Goal: Task Accomplishment & Management: Complete application form

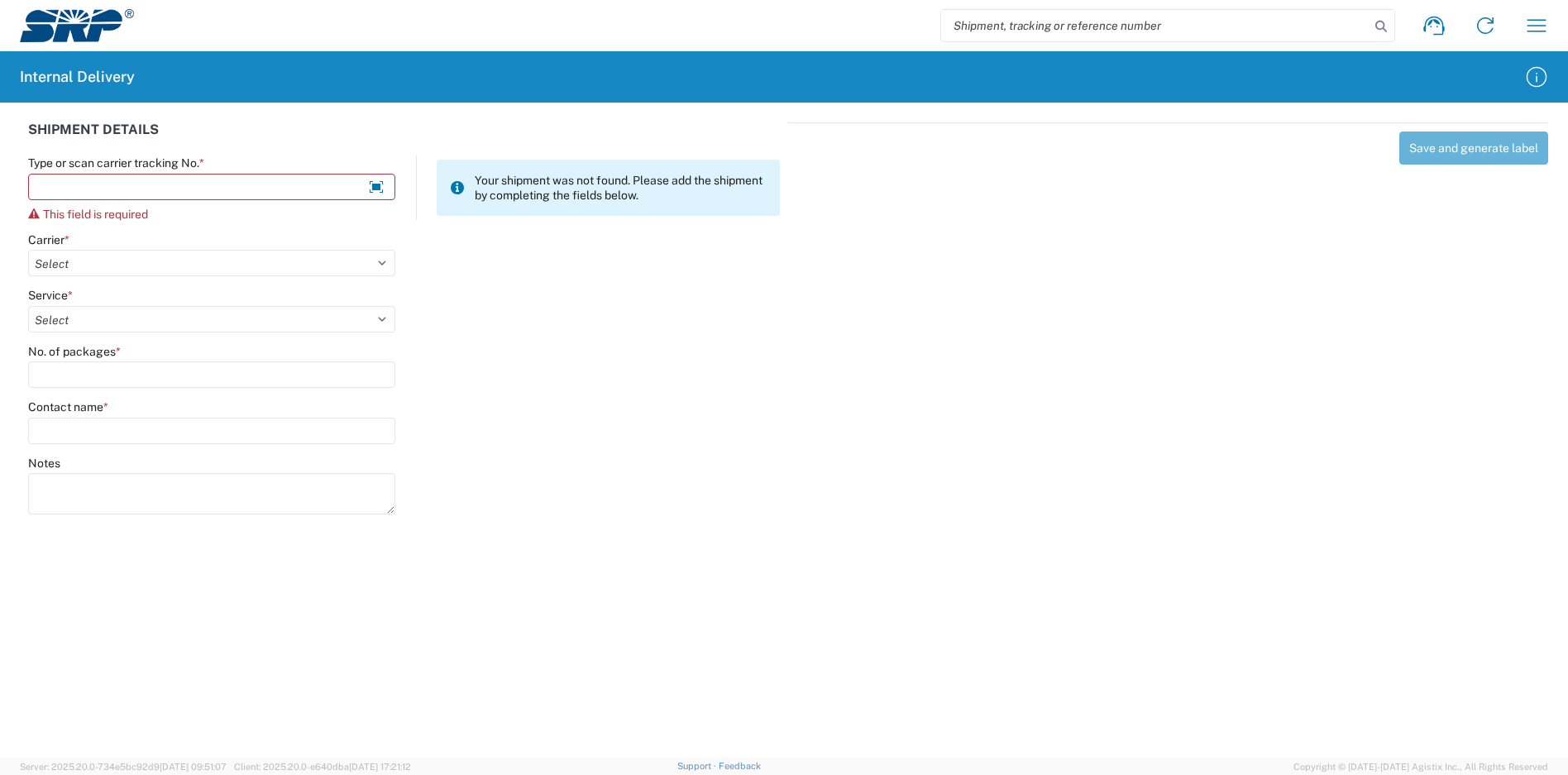
click at [1163, 369] on div "Save and generate label" at bounding box center [1168, 316] width 760 height 387
click at [235, 190] on input "Type or scan carrier tracking No. *" at bounding box center [212, 186] width 367 height 27
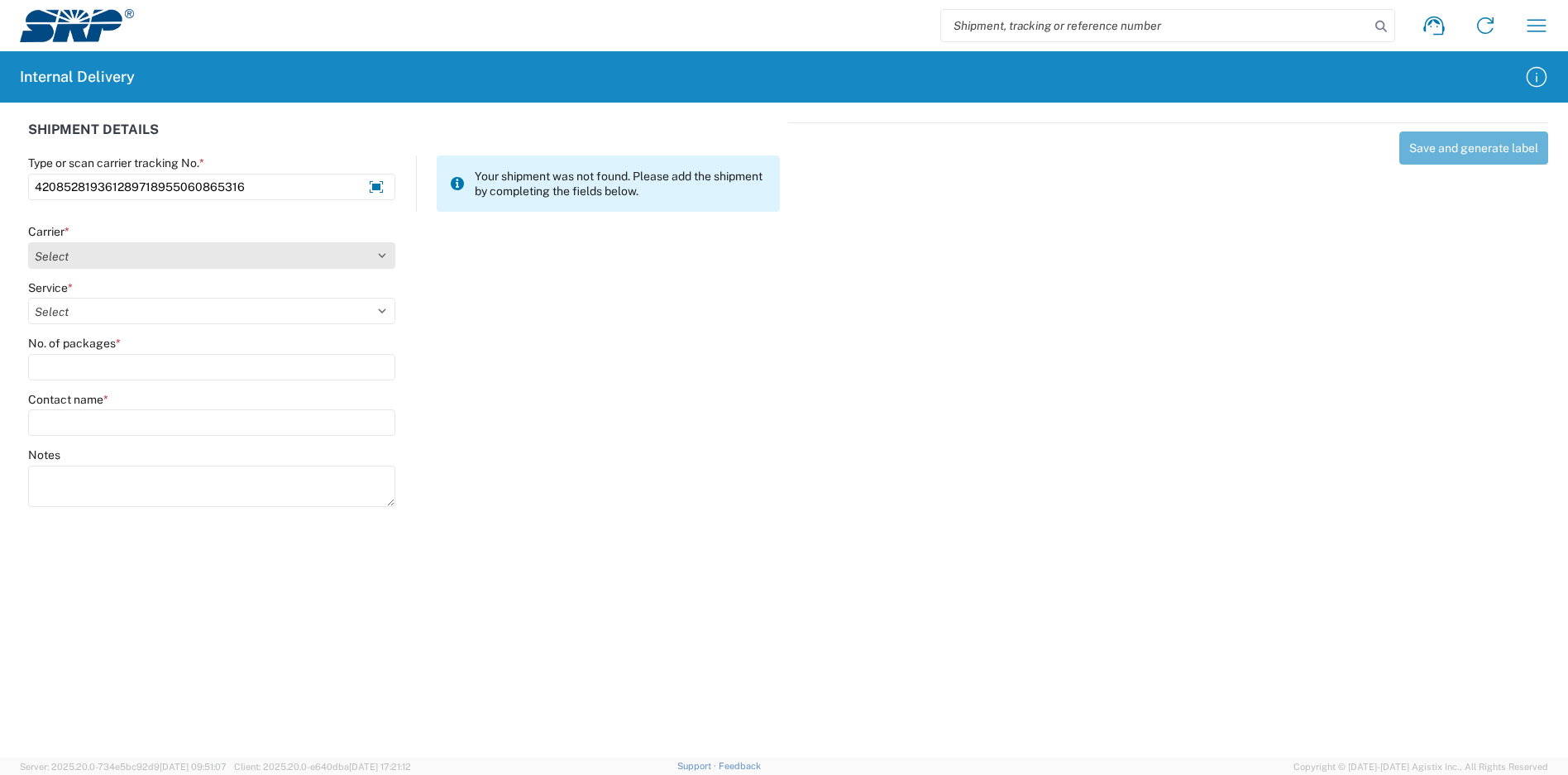
type input "420852819361289718955060865316"
click at [246, 246] on select "Select Amazon Logistics ATI Trucking BC Dimerco Logistics Empire Southwest FedE…" at bounding box center [212, 255] width 367 height 27
select select "137"
click at [28, 242] on select "Select Amazon Logistics ATI Trucking BC Dimerco Logistics Empire Southwest FedE…" at bounding box center [212, 255] width 367 height 27
click at [90, 314] on select "Select" at bounding box center [212, 310] width 367 height 27
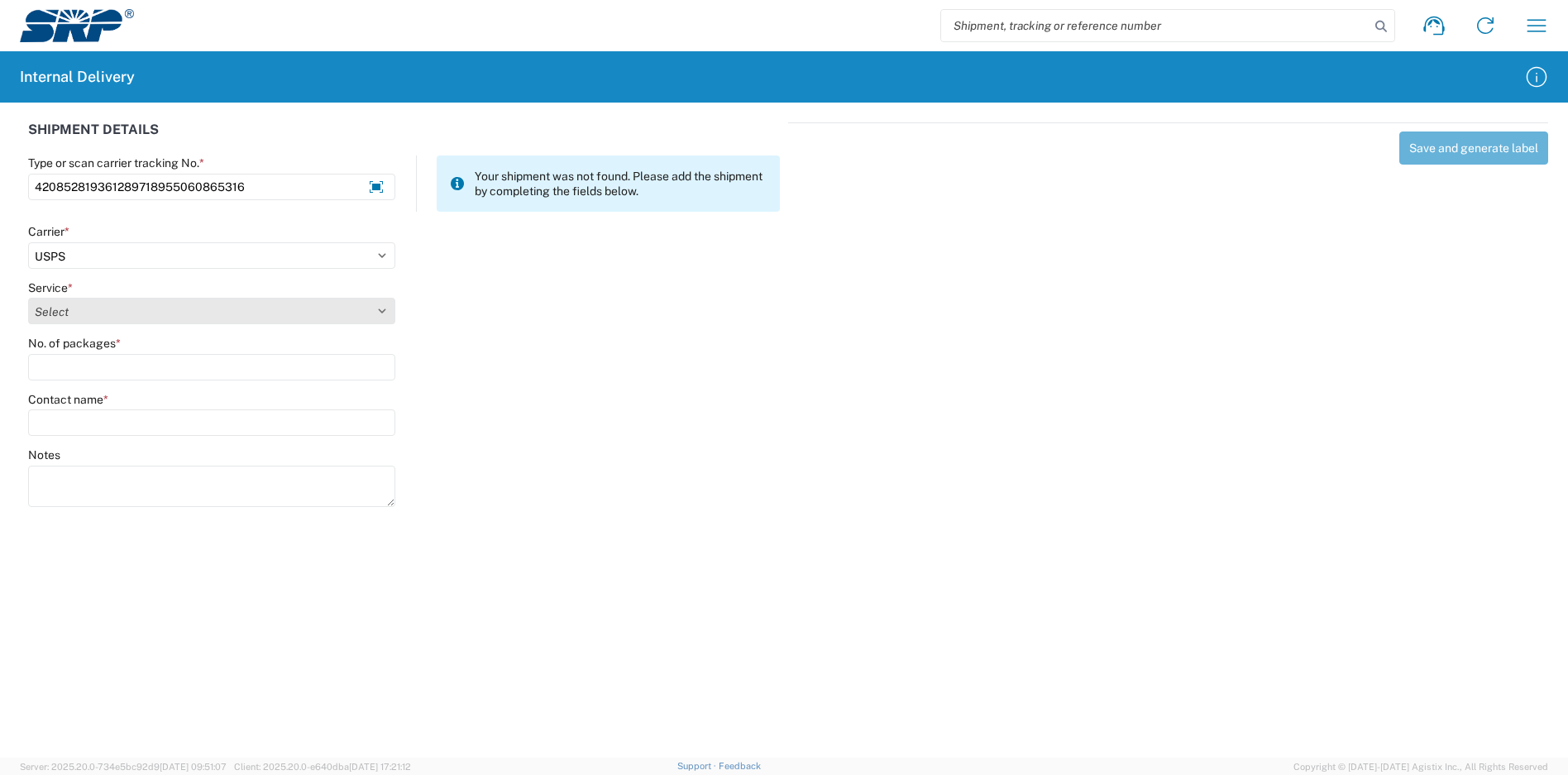
select select "1114"
click at [28, 297] on select "Select 3 - 5 Day Bound Printed Matter Express Mail Flat-Rate Envelope Express M…" at bounding box center [212, 310] width 367 height 27
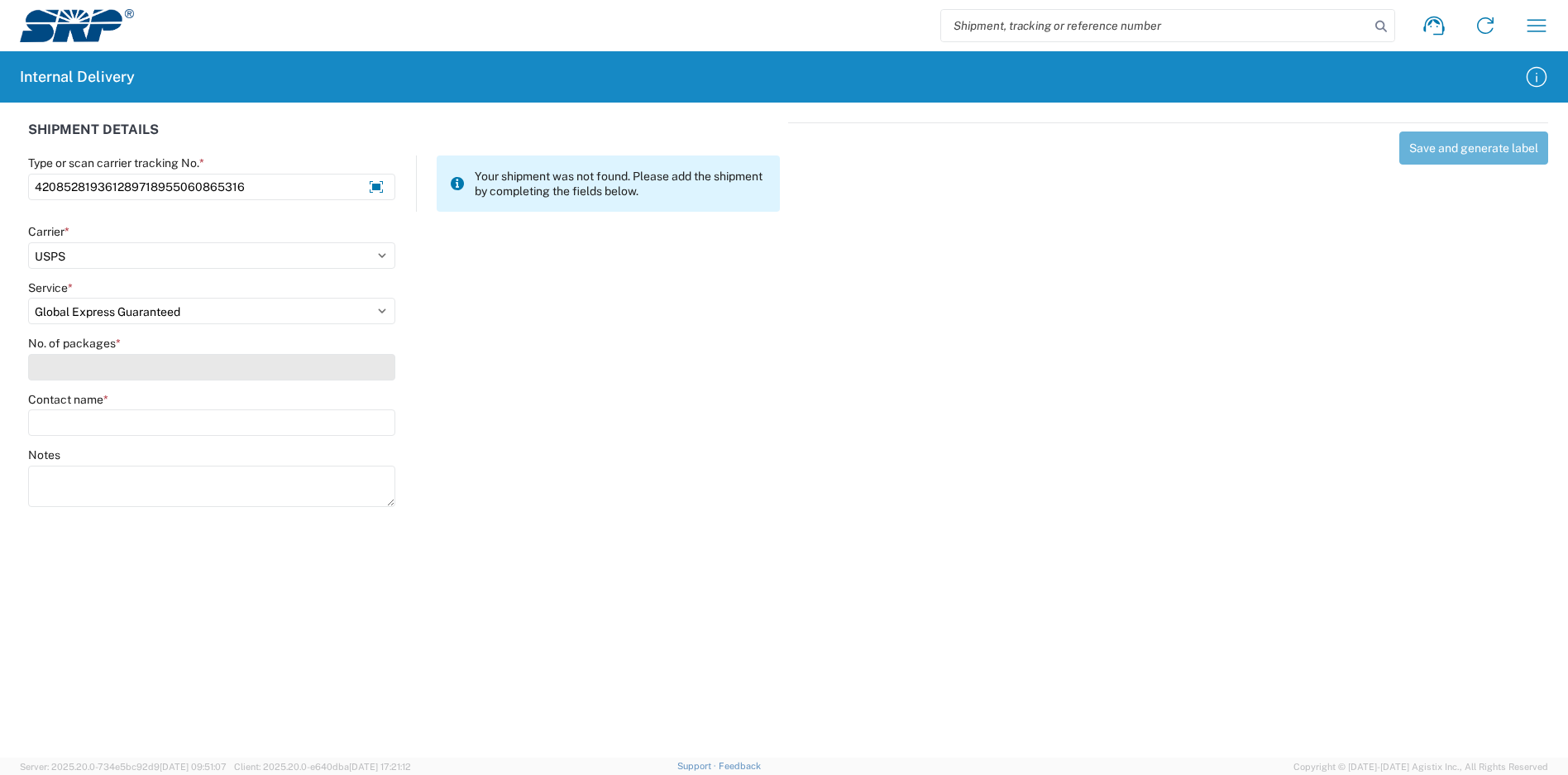
click at [91, 362] on input "No. of packages *" at bounding box center [212, 367] width 367 height 27
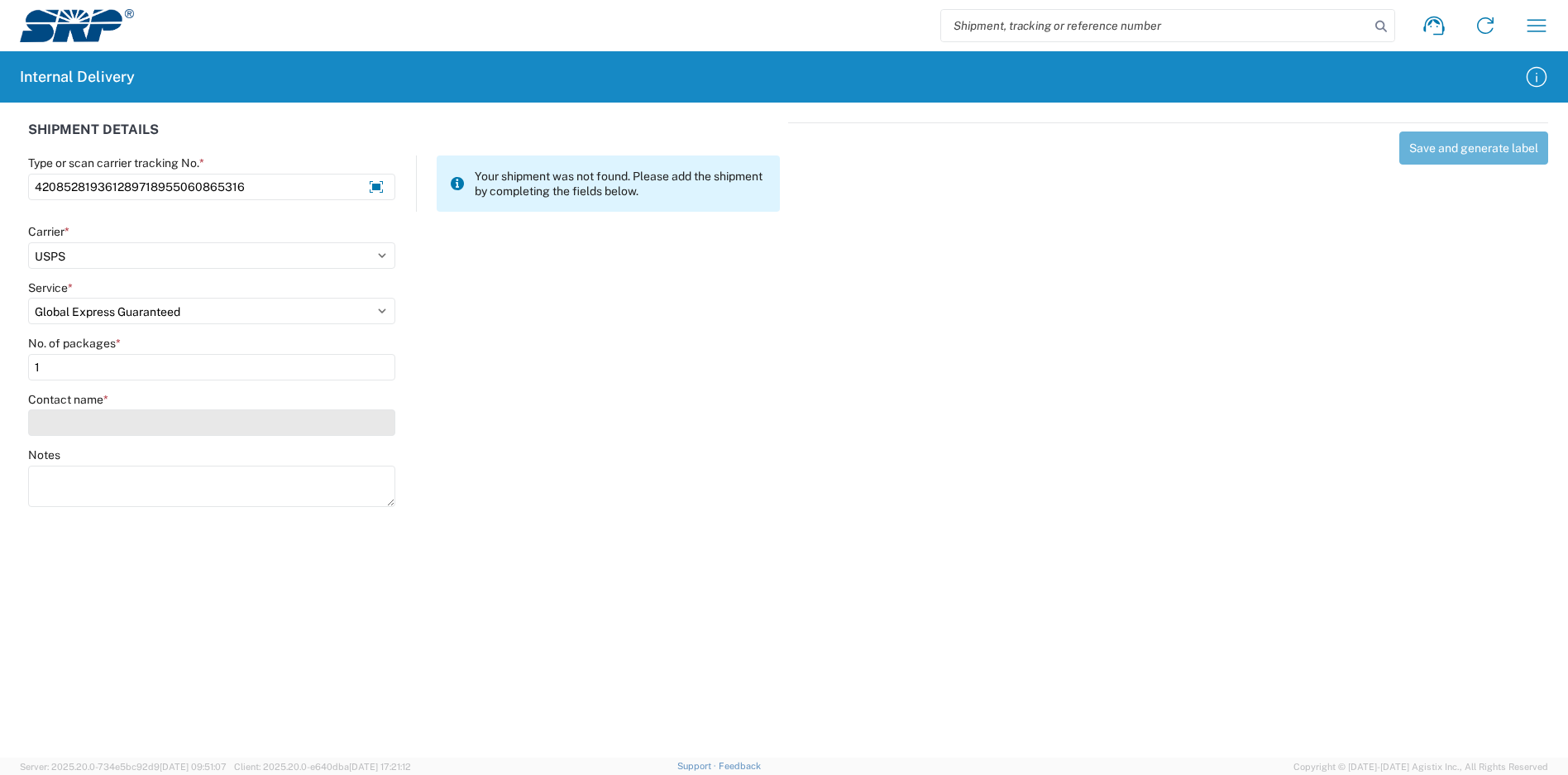
type input "1"
click at [107, 424] on input "Contact name *" at bounding box center [212, 422] width 367 height 27
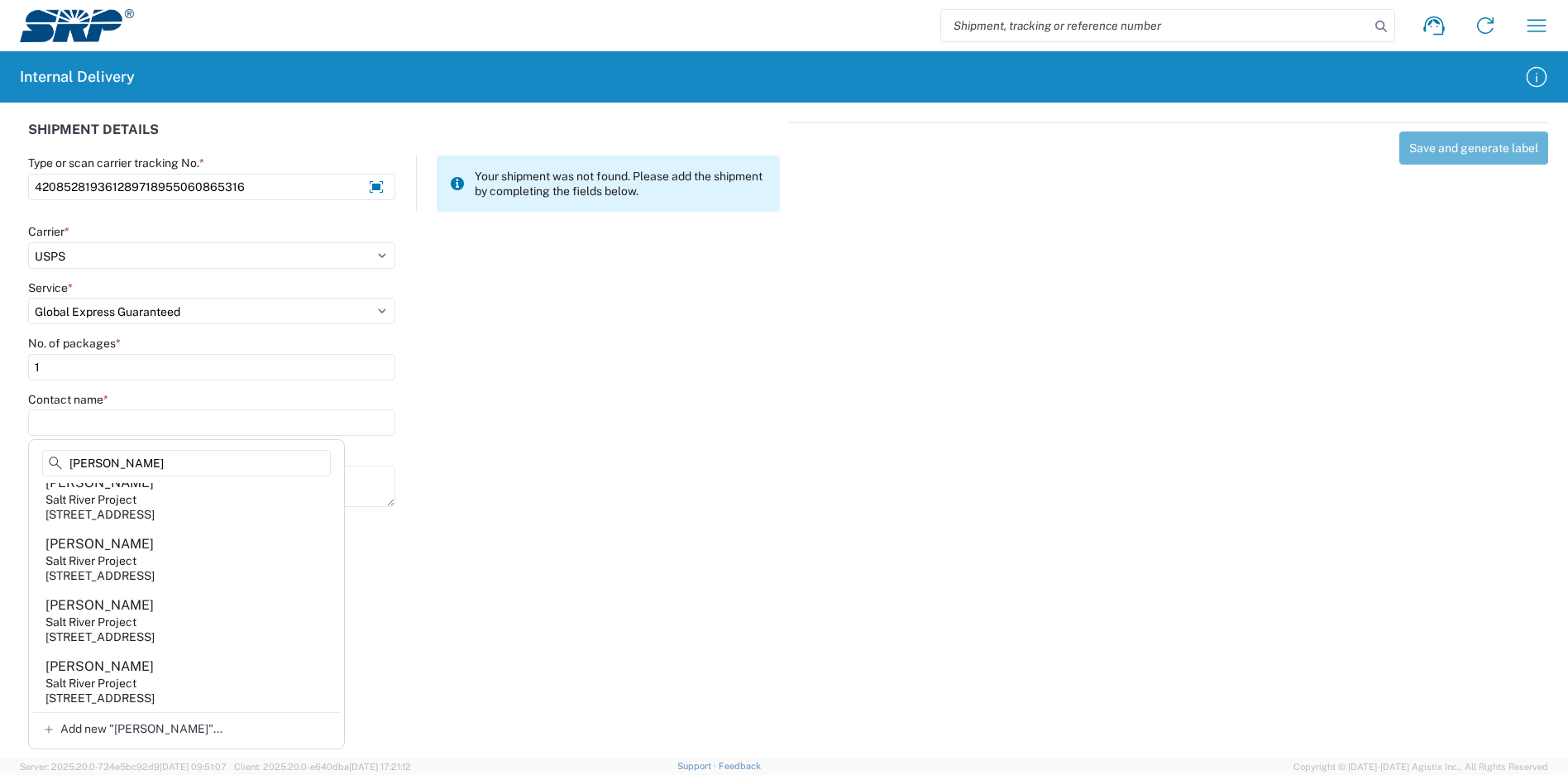
scroll to position [1974, 0]
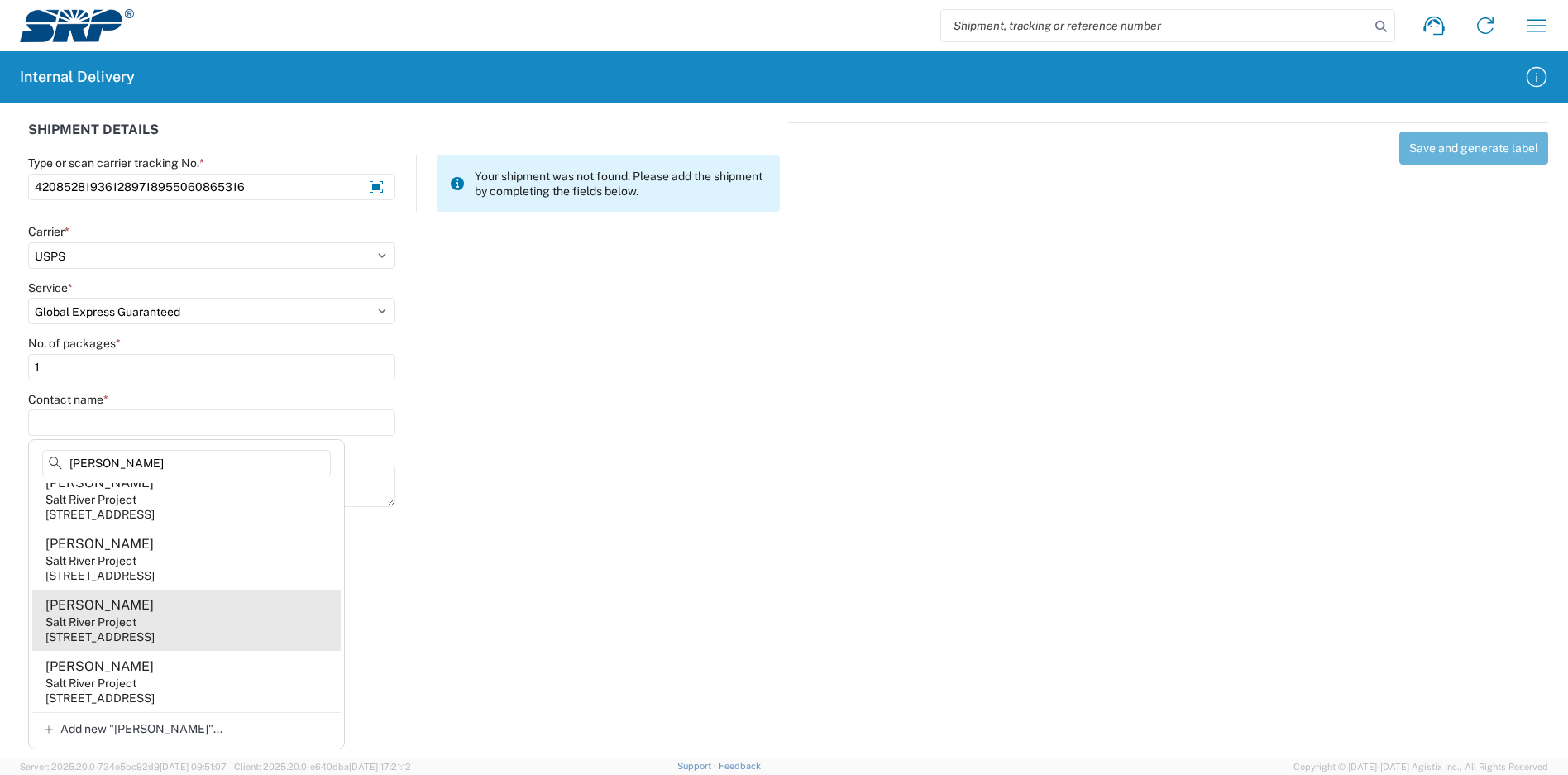
type input "[PERSON_NAME]"
click at [222, 616] on agx-address-suggestion-item "[PERSON_NAME] Salt River Project [STREET_ADDRESS]" at bounding box center [186, 620] width 309 height 61
type input "[PERSON_NAME]"
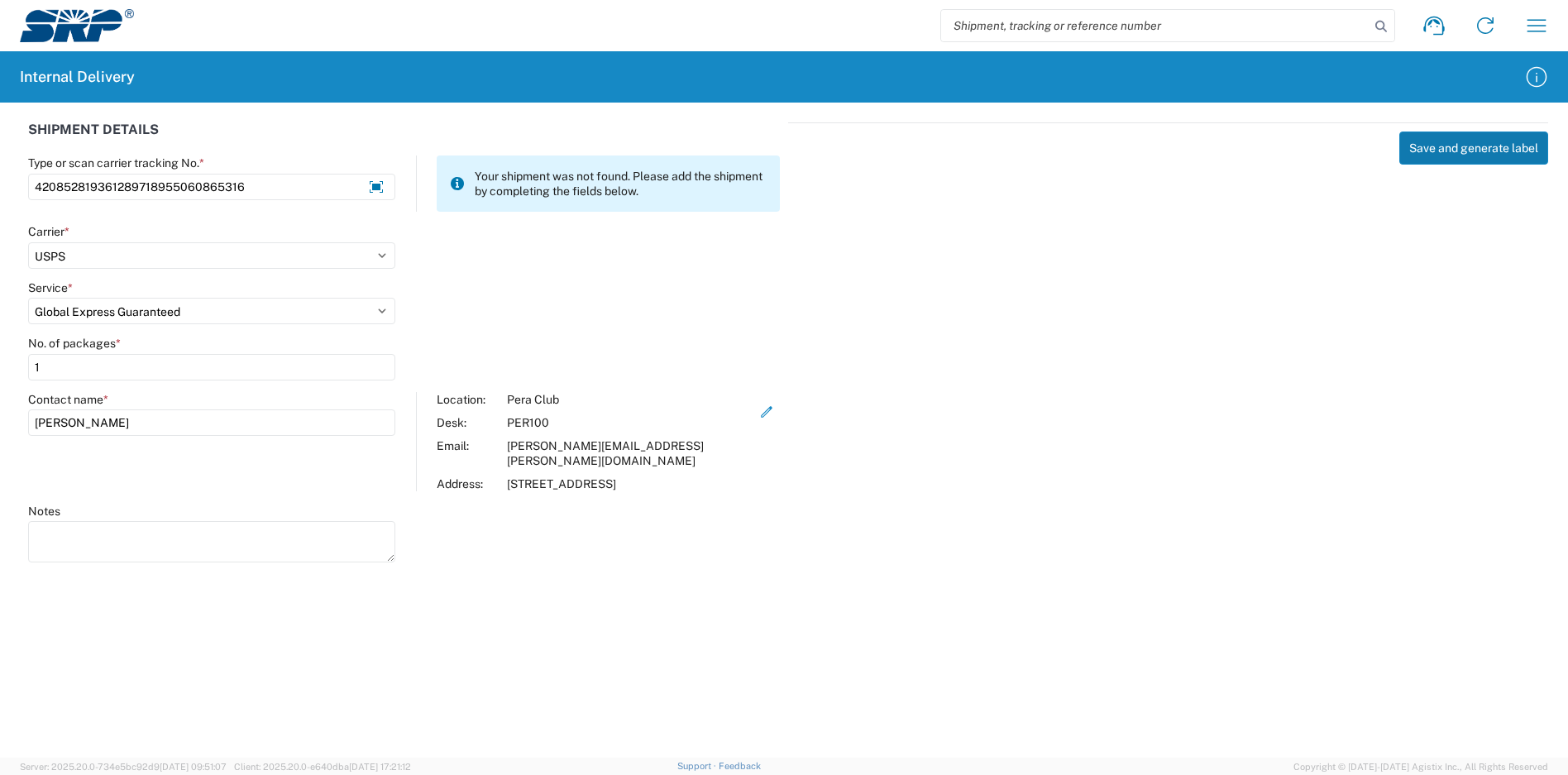
click at [1460, 149] on button "Save and generate label" at bounding box center [1473, 148] width 149 height 33
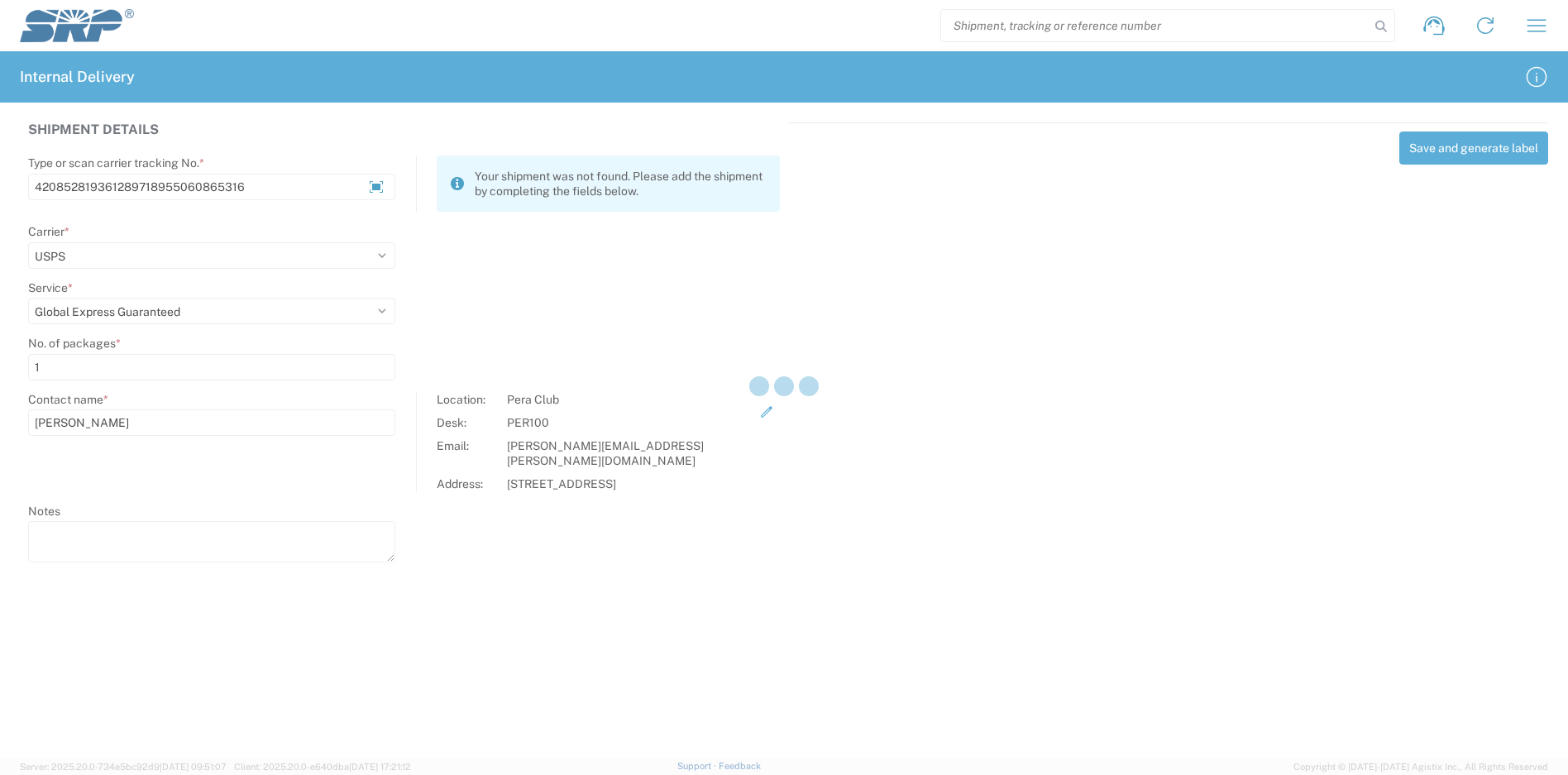
select select
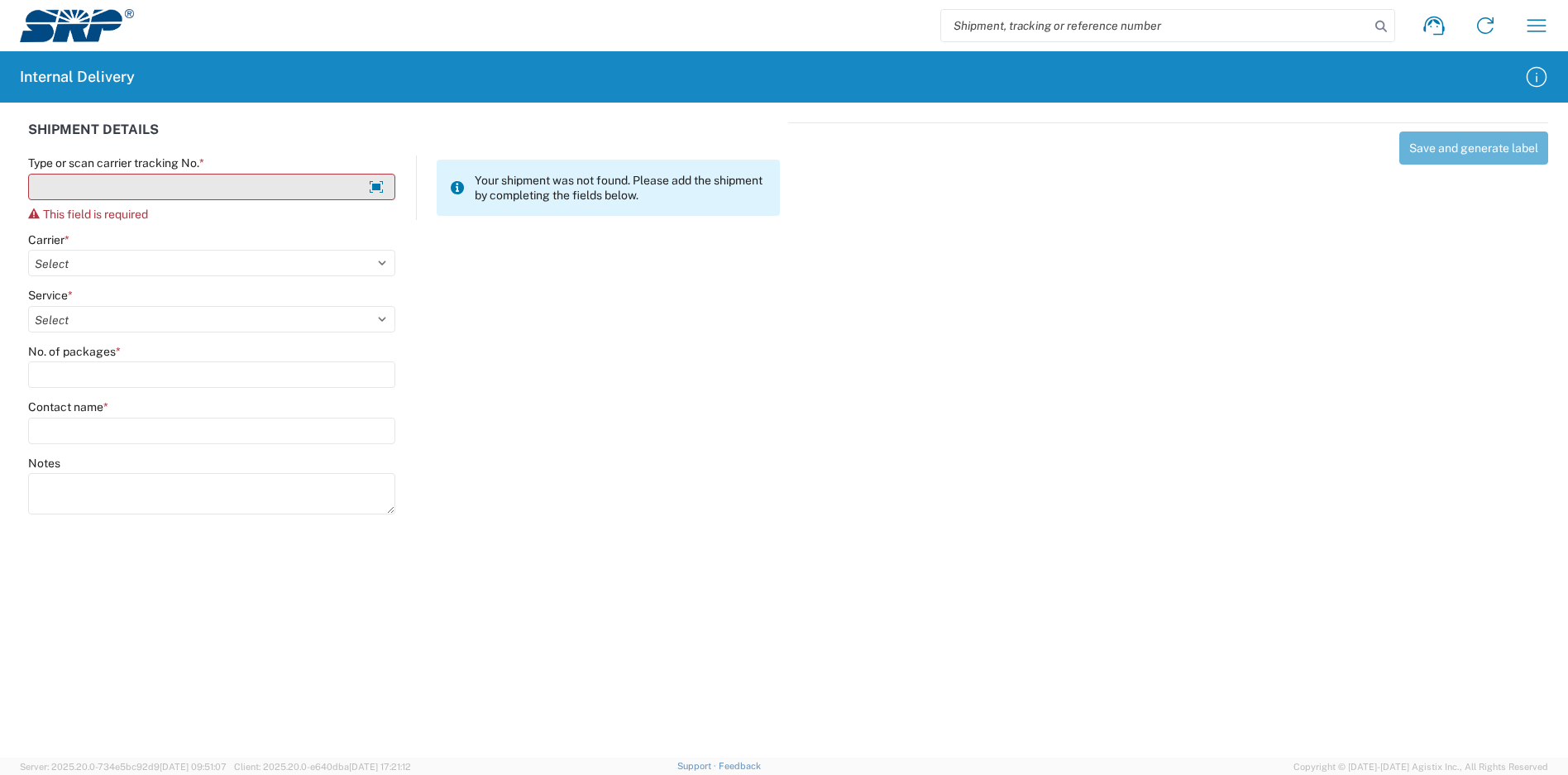
click at [230, 185] on input "Type or scan carrier tracking No. *" at bounding box center [212, 186] width 367 height 27
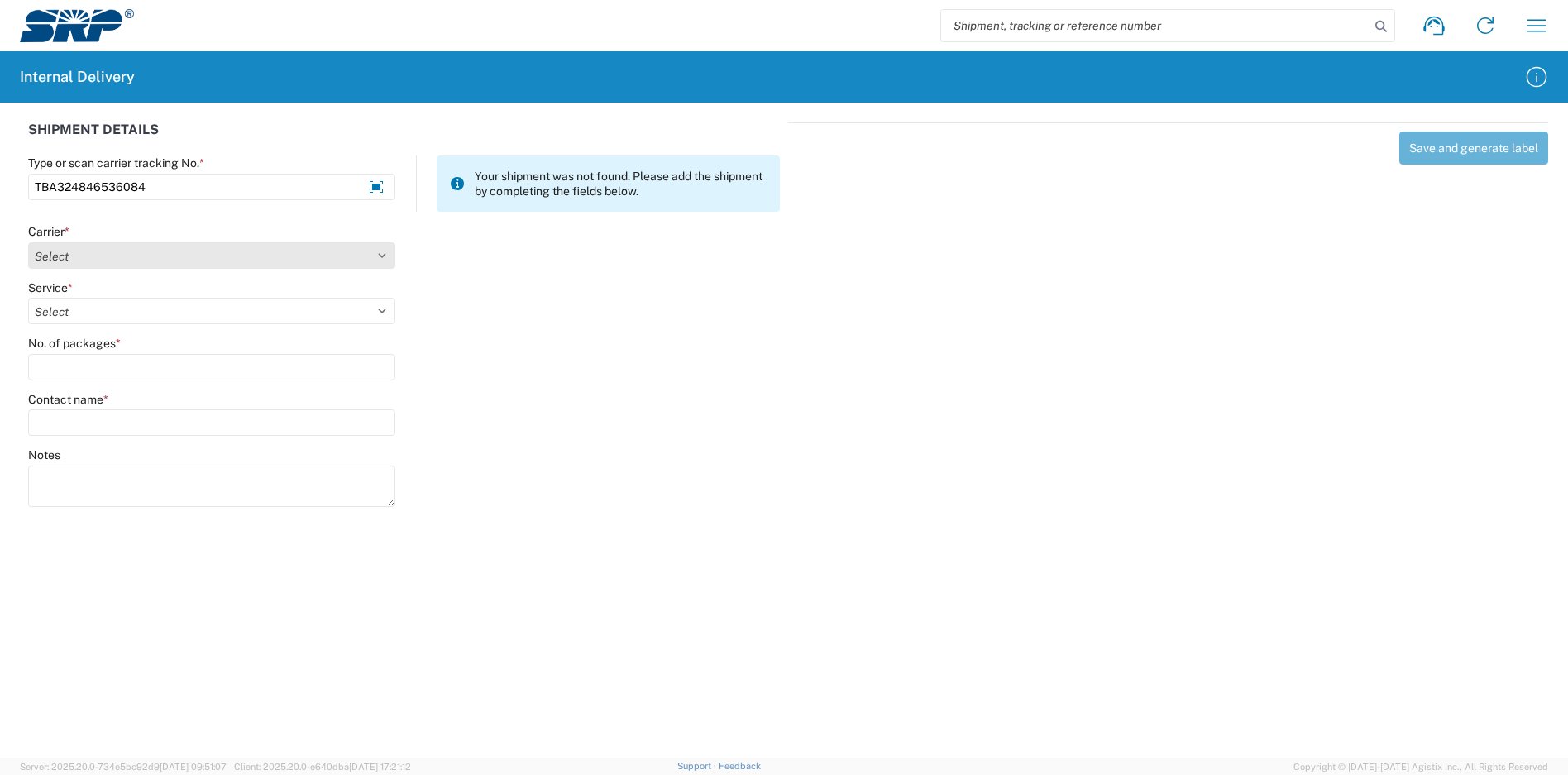
type input "TBA324846536084"
click at [182, 245] on select "Select Amazon Logistics ATI Trucking BC Dimerco Logistics Empire Southwest FedE…" at bounding box center [212, 255] width 367 height 27
select select "8933"
click at [28, 242] on select "Select Amazon Logistics ATI Trucking BC Dimerco Logistics Empire Southwest FedE…" at bounding box center [212, 255] width 367 height 27
click at [130, 307] on select "Select" at bounding box center [212, 310] width 367 height 27
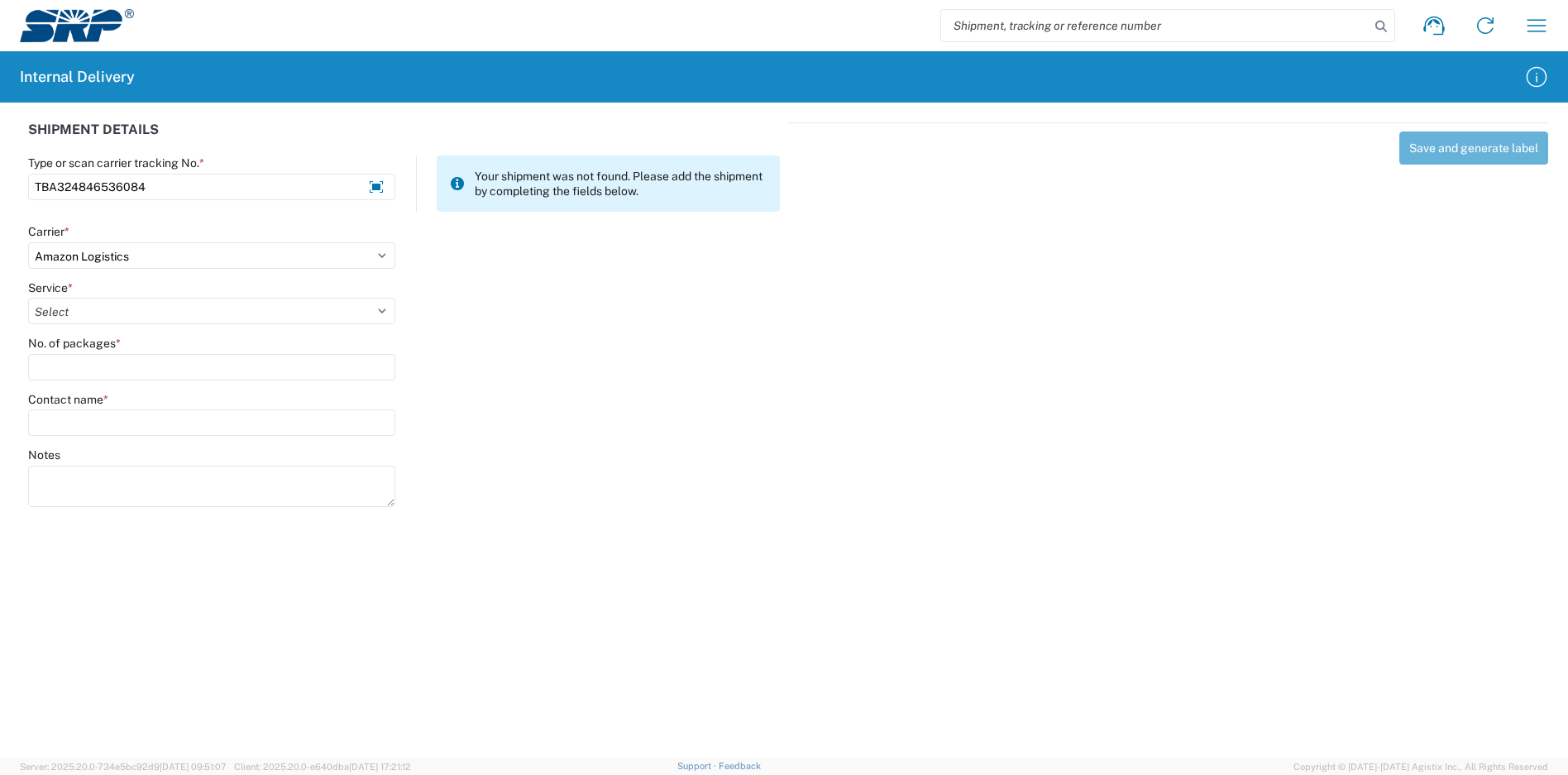
select select "24525"
click at [28, 297] on select "Select Amazon Logistics TBA Rail TL Standard 3 - 5 Day" at bounding box center [212, 310] width 367 height 27
click at [112, 377] on input "No. of packages *" at bounding box center [212, 367] width 367 height 27
type input "1"
click at [124, 409] on div "Contact name *" at bounding box center [212, 415] width 367 height 45
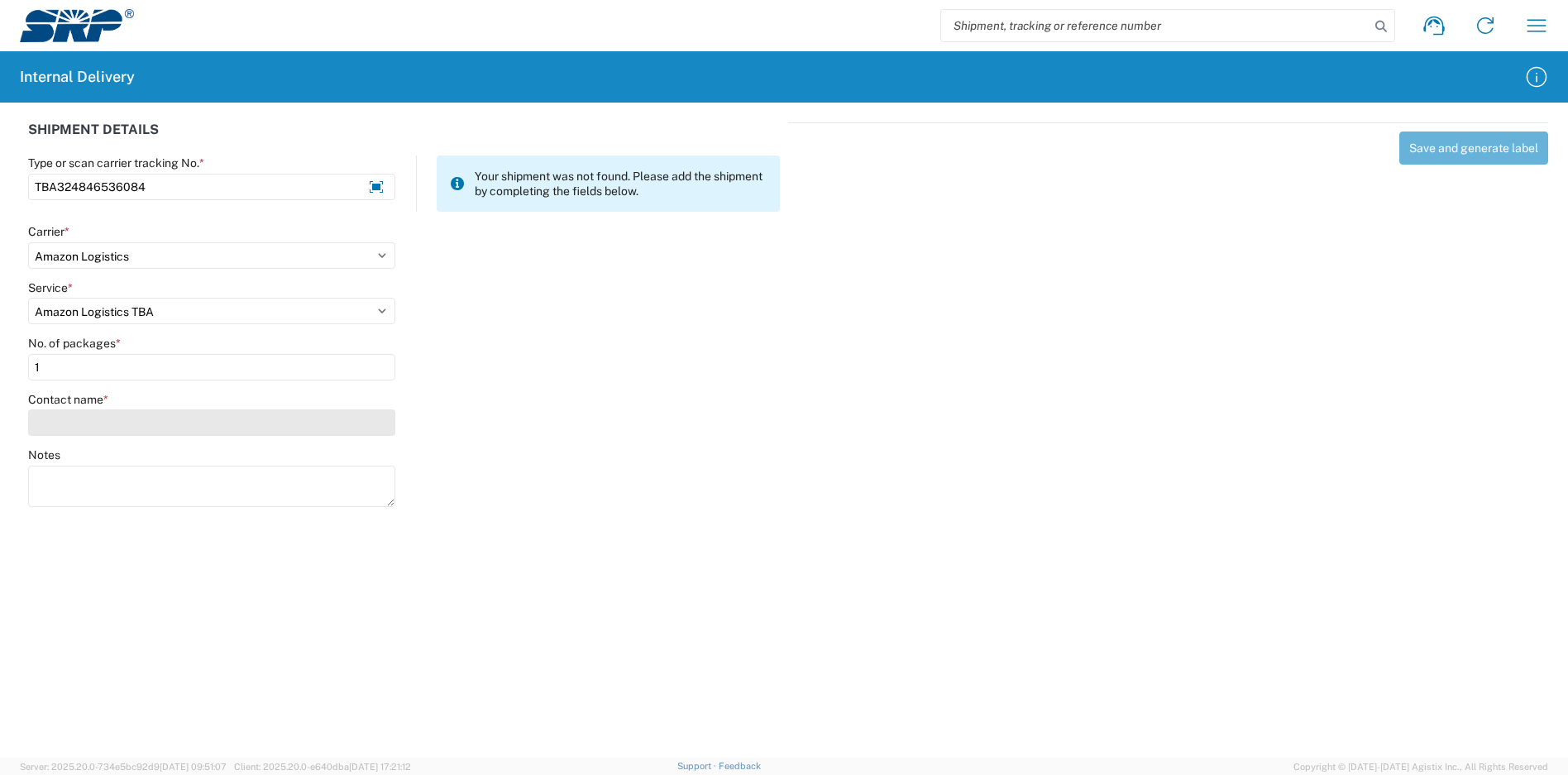
click at [126, 421] on input "Contact name *" at bounding box center [212, 422] width 367 height 27
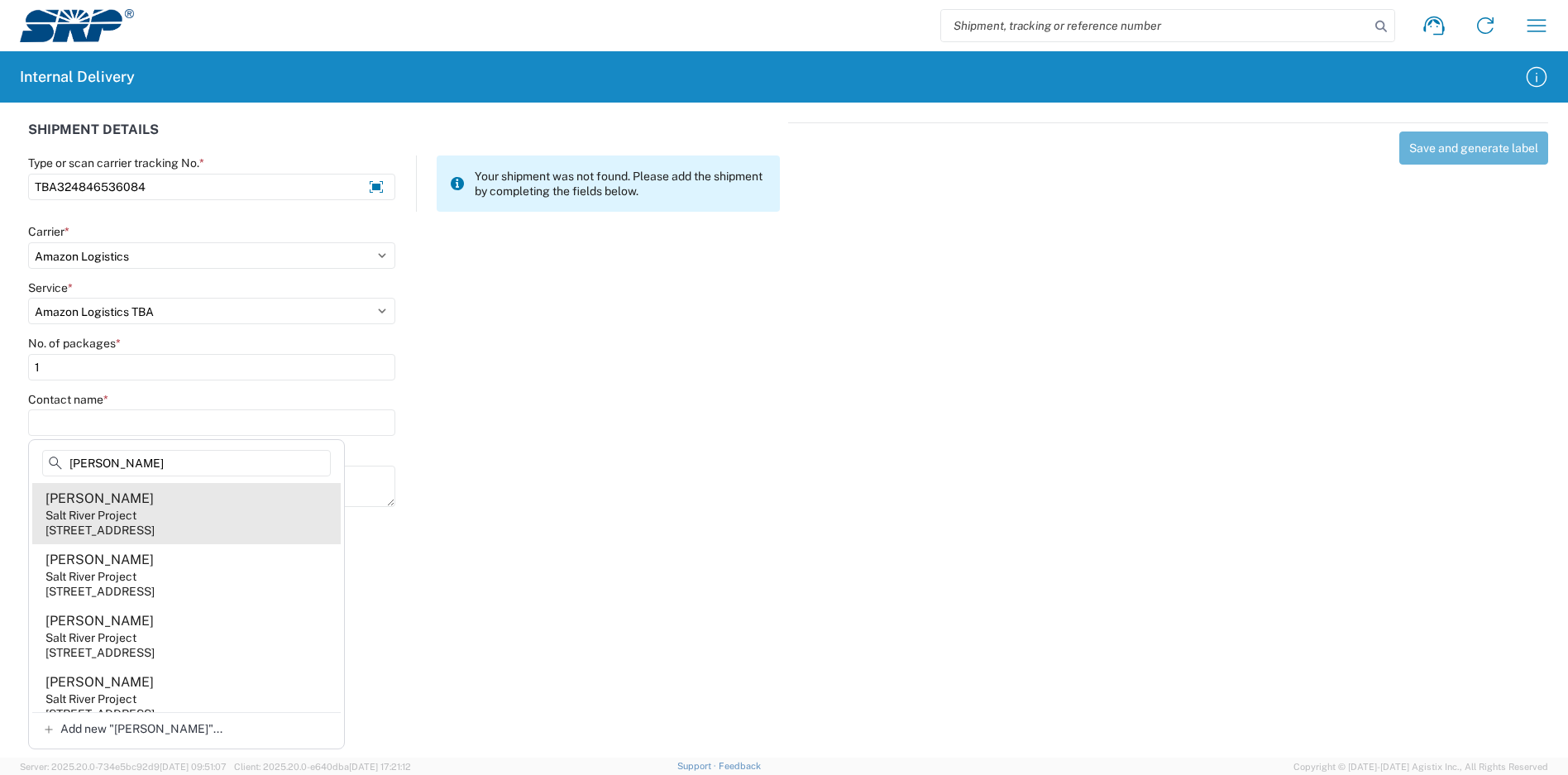
type input "[PERSON_NAME]"
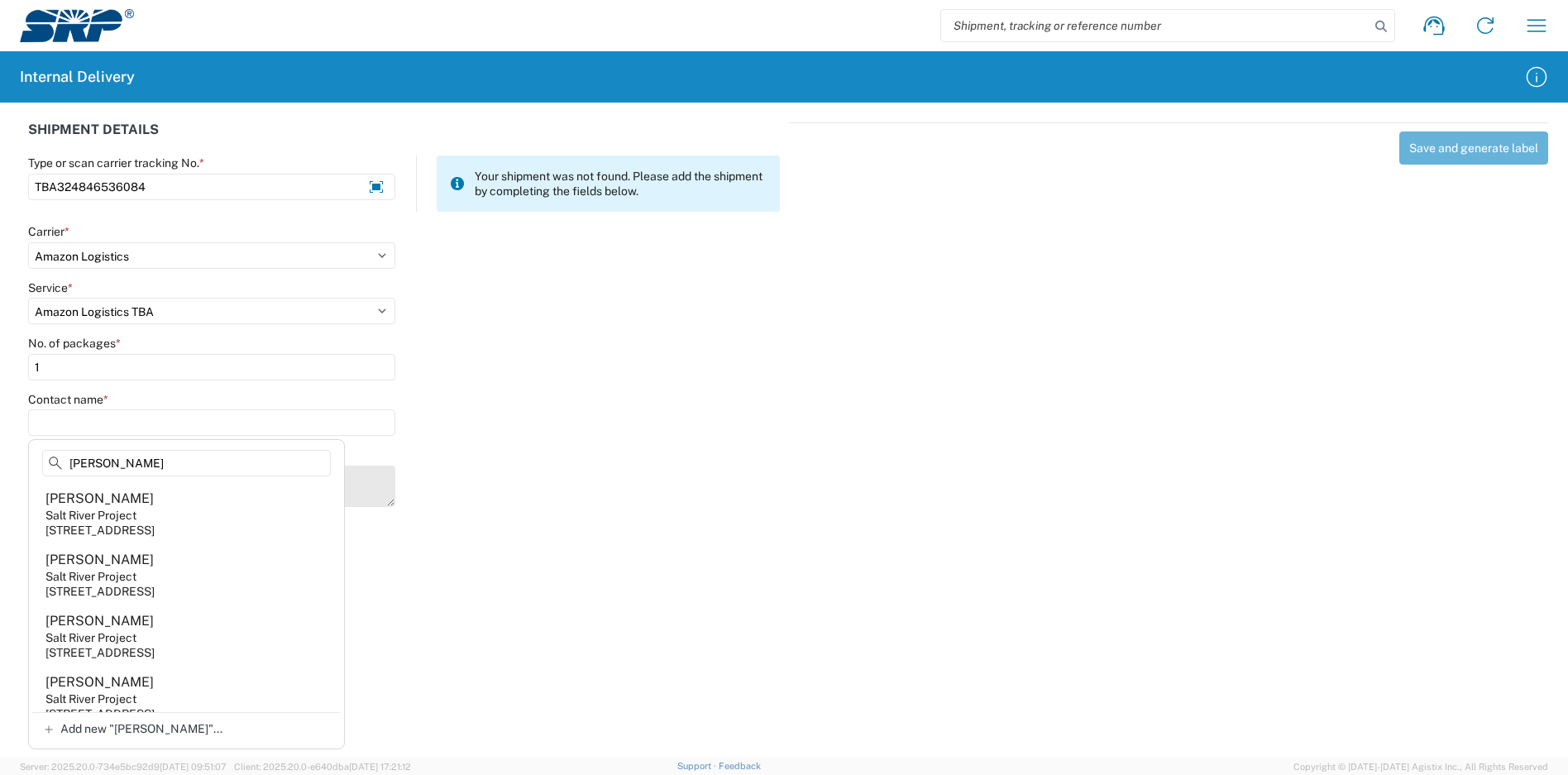
click at [197, 509] on agx-address-suggestion-item "[PERSON_NAME] Salt River Project [STREET_ADDRESS]" at bounding box center [186, 513] width 309 height 61
type input "[PERSON_NAME]"
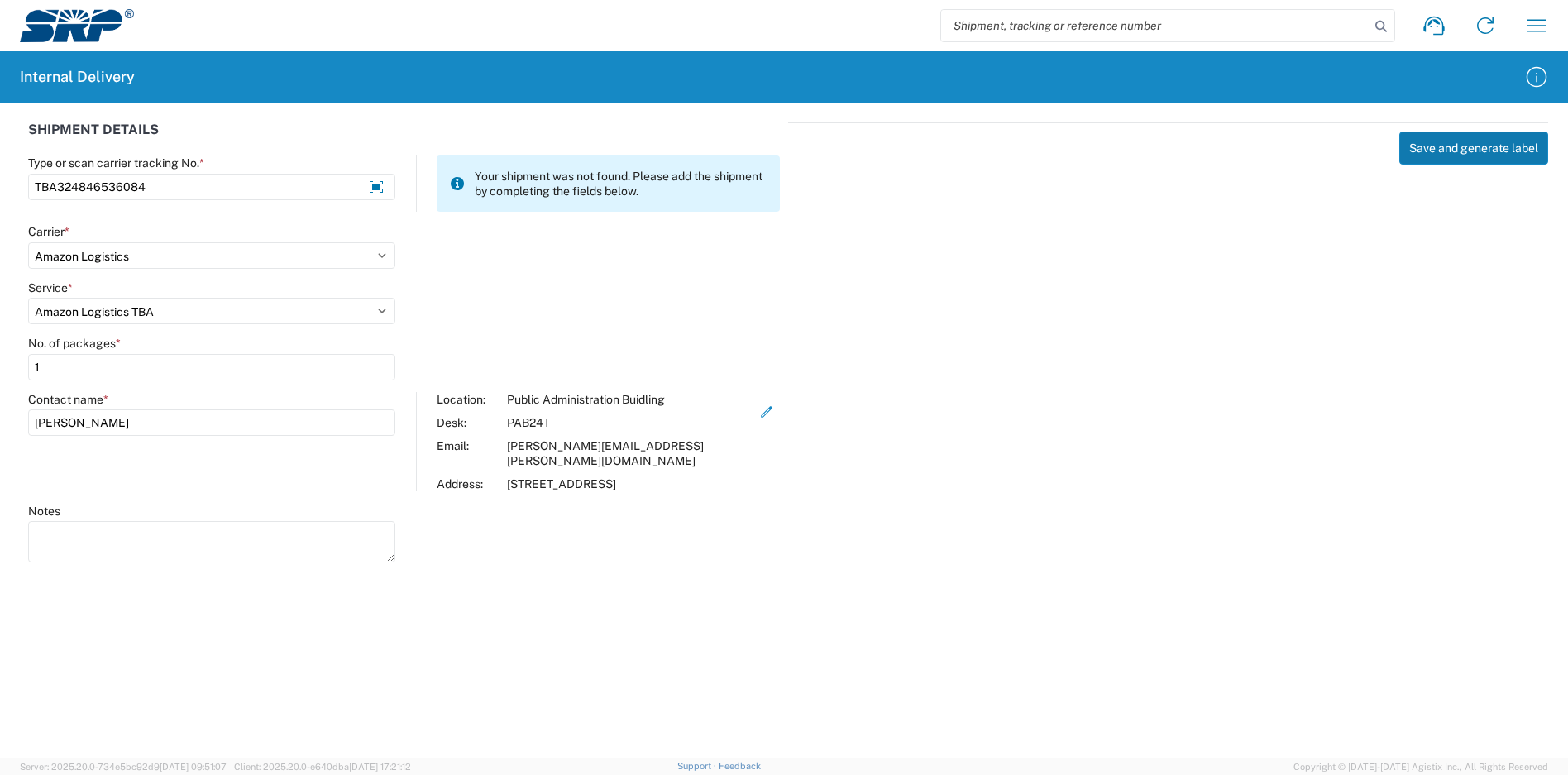
click at [1452, 148] on button "Save and generate label" at bounding box center [1473, 148] width 149 height 33
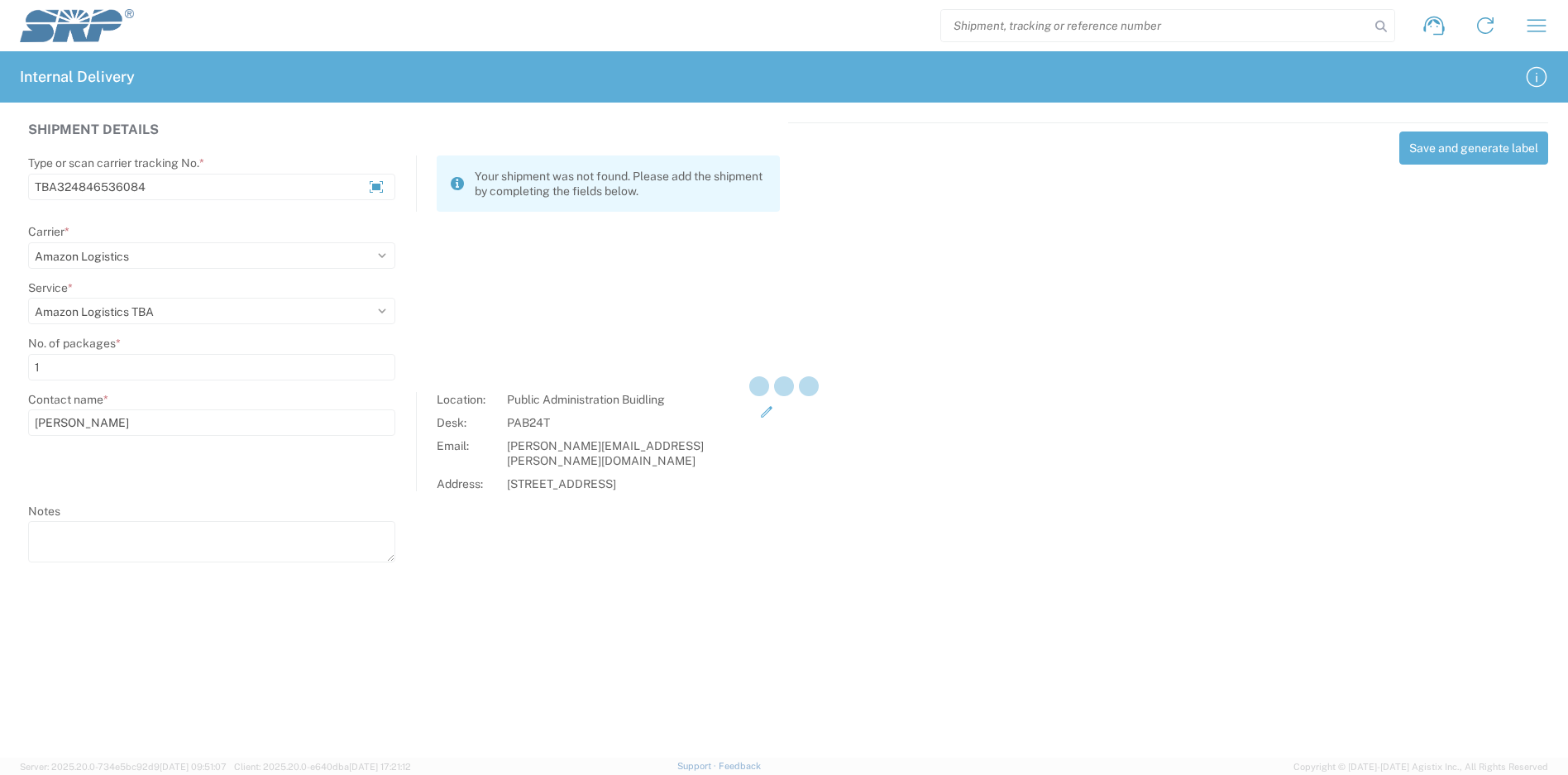
select select
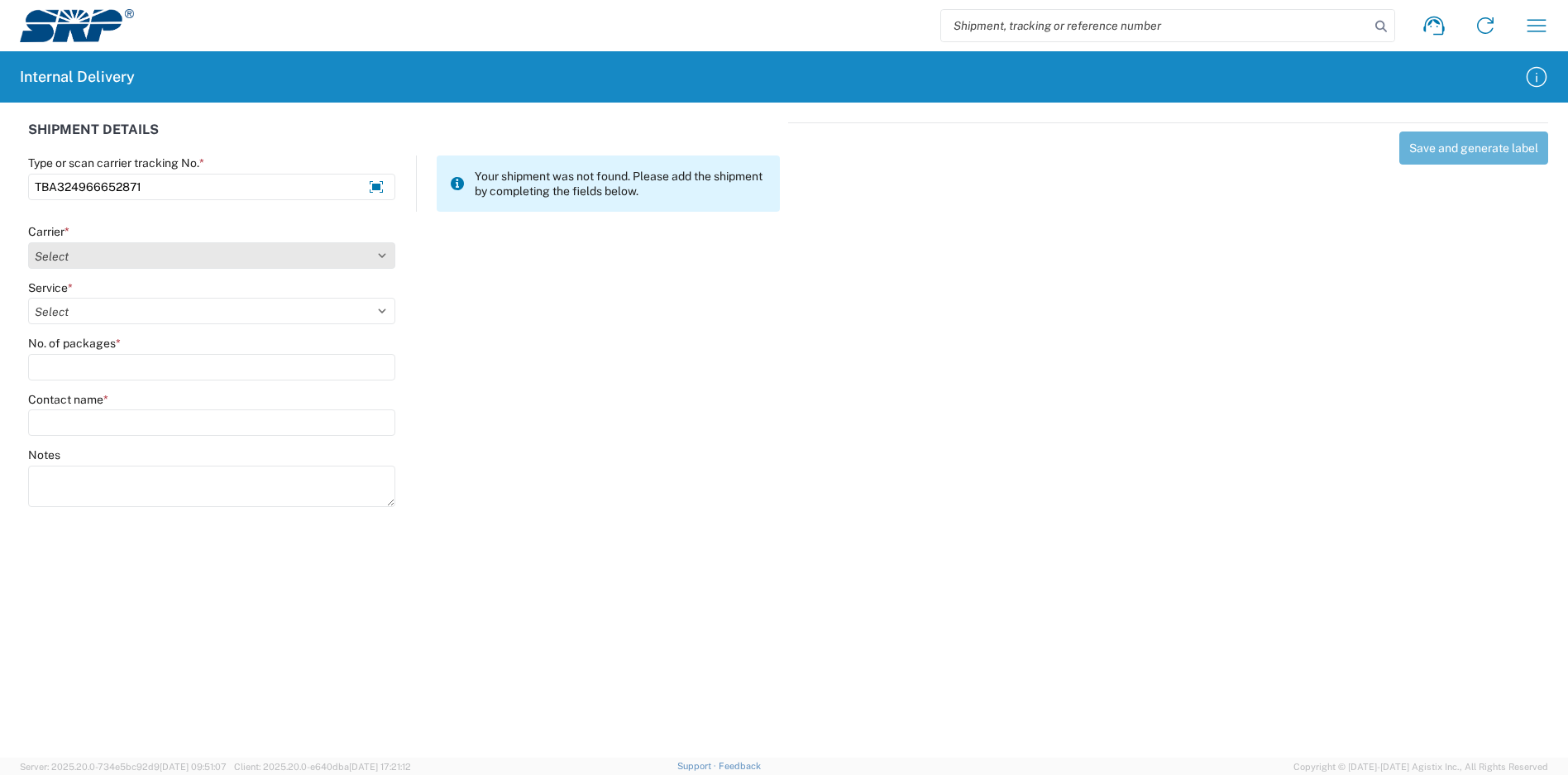
type input "TBA324966652871"
click at [150, 247] on select "Select Amazon Logistics ATI Trucking BC Dimerco Logistics Empire Southwest FedE…" at bounding box center [212, 255] width 367 height 27
select select "8933"
click at [28, 242] on select "Select Amazon Logistics ATI Trucking BC Dimerco Logistics Empire Southwest FedE…" at bounding box center [212, 255] width 367 height 27
click at [105, 309] on select "Select Amazon Logistics TBA Rail TL Standard 3 - 5 Day" at bounding box center [212, 310] width 367 height 27
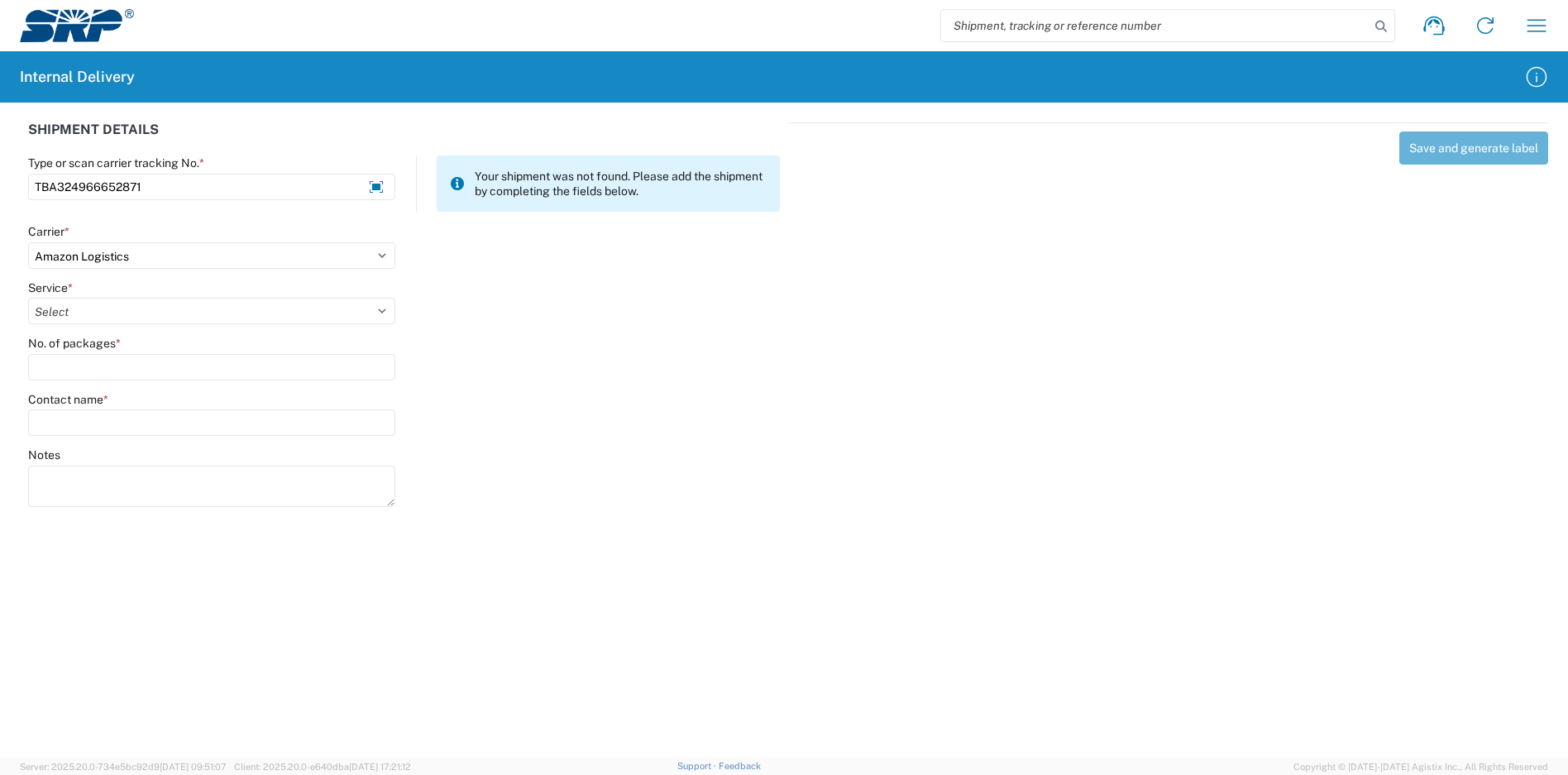
select select "24525"
click at [28, 297] on select "Select Amazon Logistics TBA Rail TL Standard 3 - 5 Day" at bounding box center [212, 310] width 367 height 27
click at [102, 354] on input "No. of packages *" at bounding box center [212, 367] width 367 height 27
type input "1"
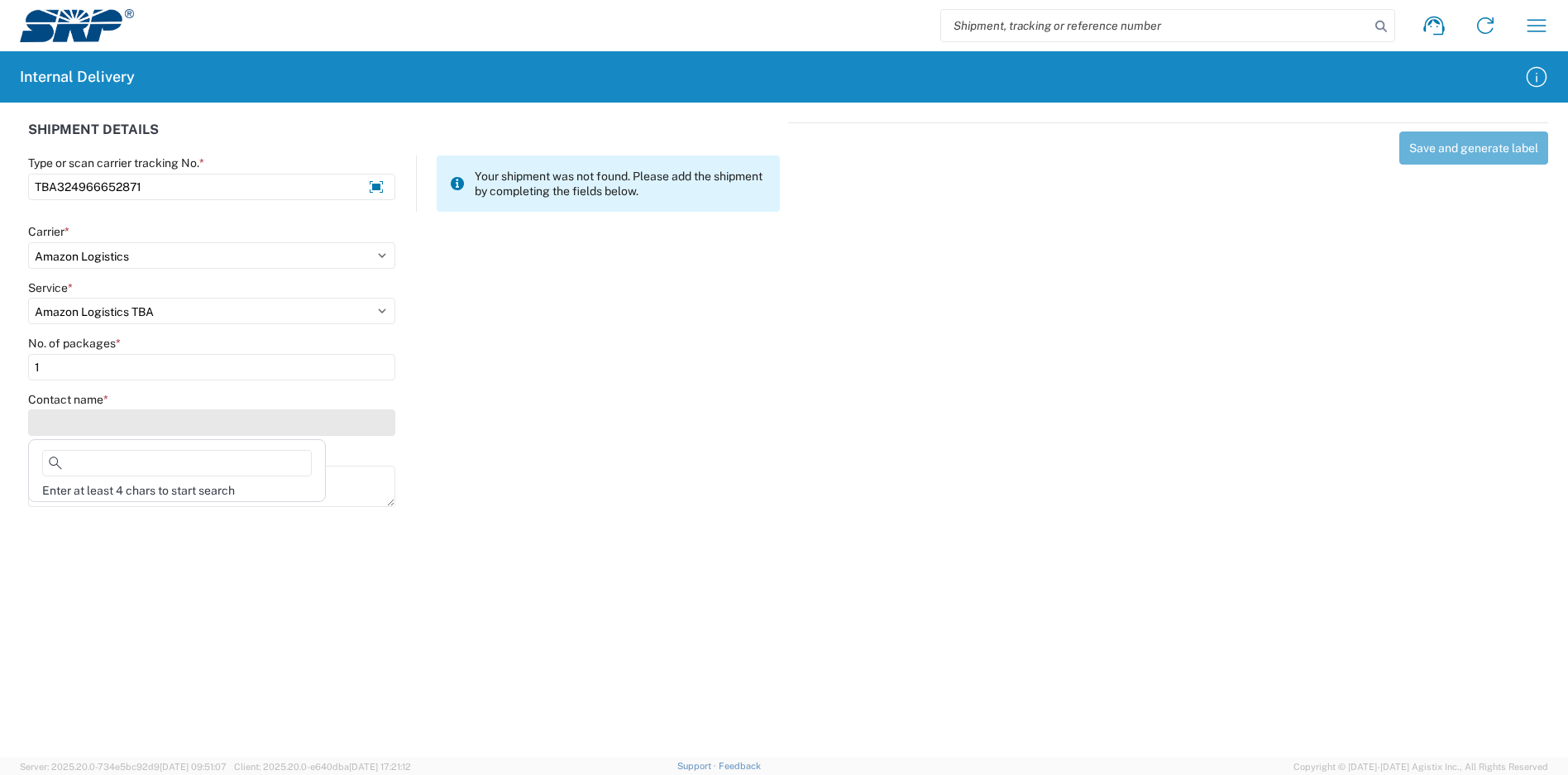
click at [109, 420] on input "Contact name *" at bounding box center [212, 422] width 367 height 27
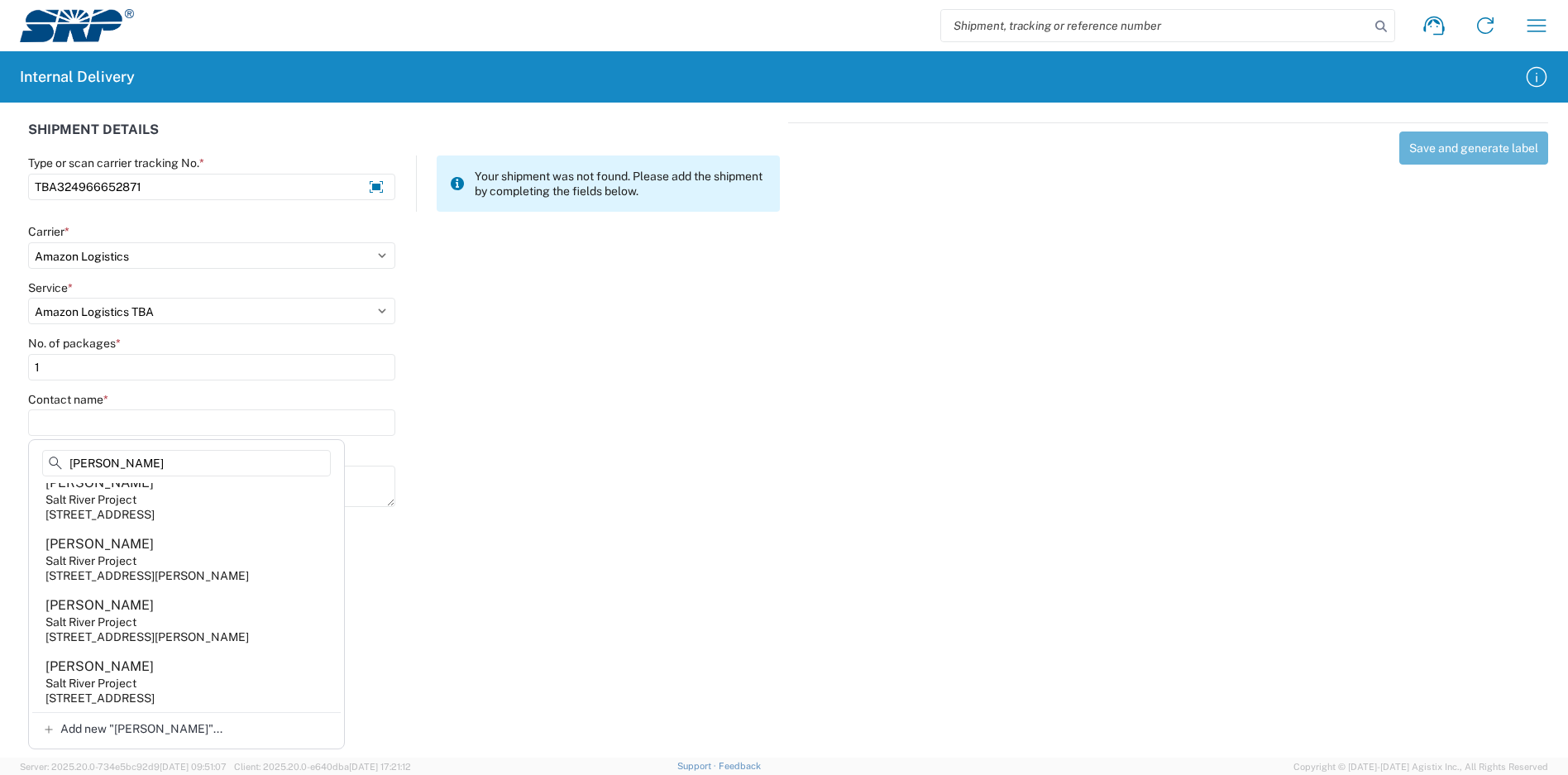
scroll to position [550, 0]
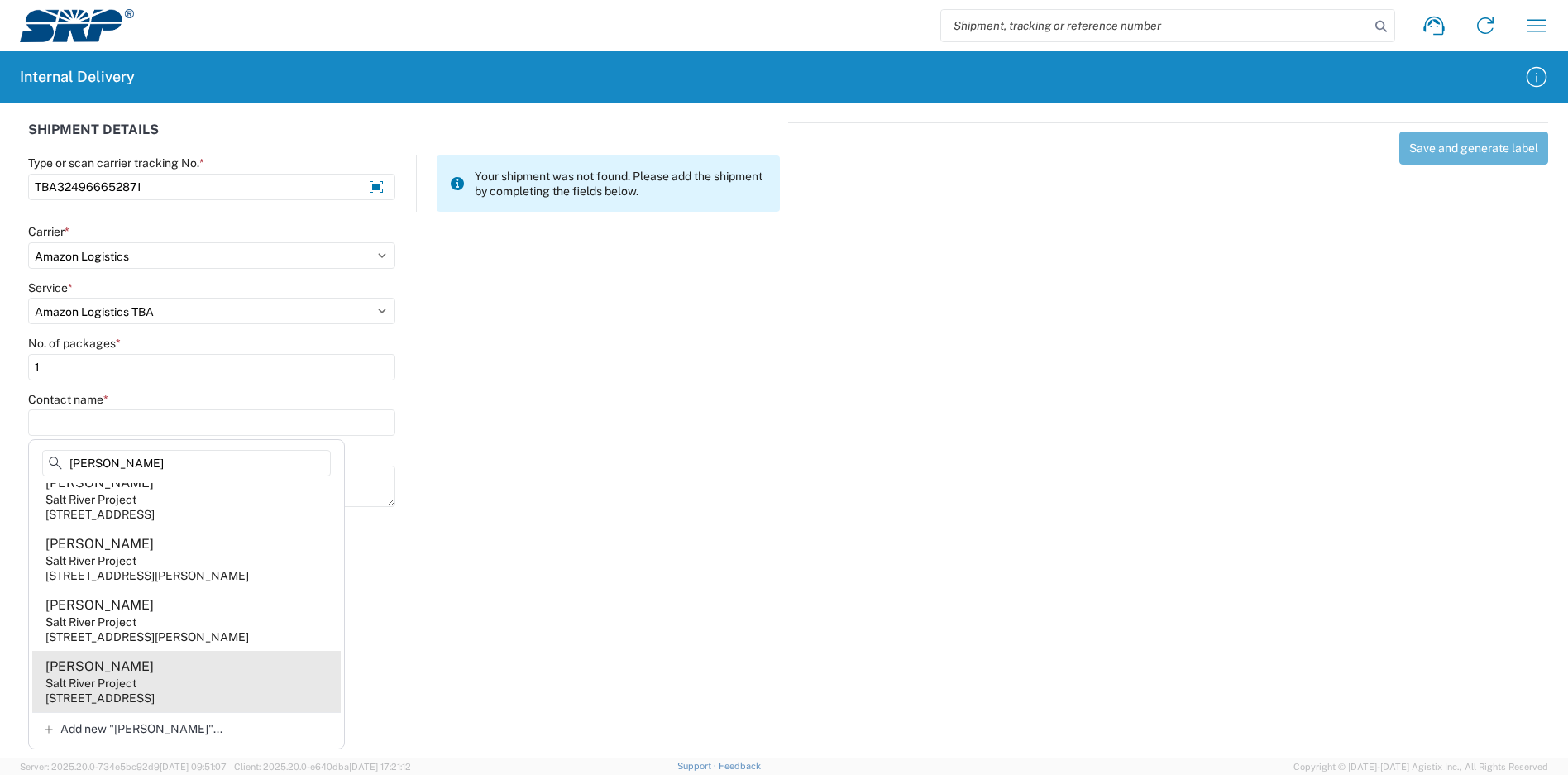
type input "[PERSON_NAME]"
click at [167, 684] on agx-address-suggestion-item "[PERSON_NAME] Salt River Project [STREET_ADDRESS]" at bounding box center [186, 681] width 309 height 61
type input "[PERSON_NAME]"
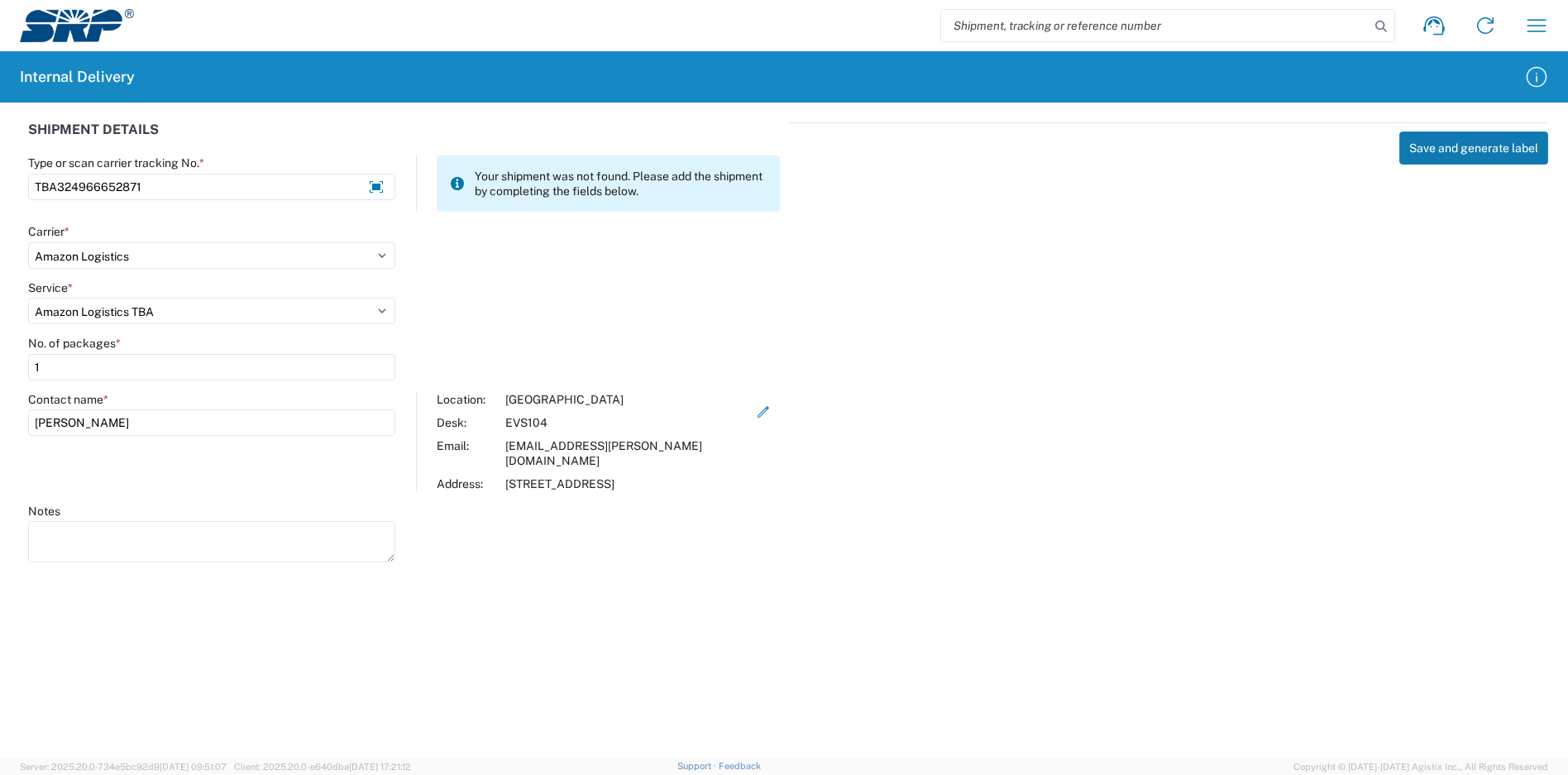
click at [1459, 143] on button "Save and generate label" at bounding box center [1473, 148] width 149 height 33
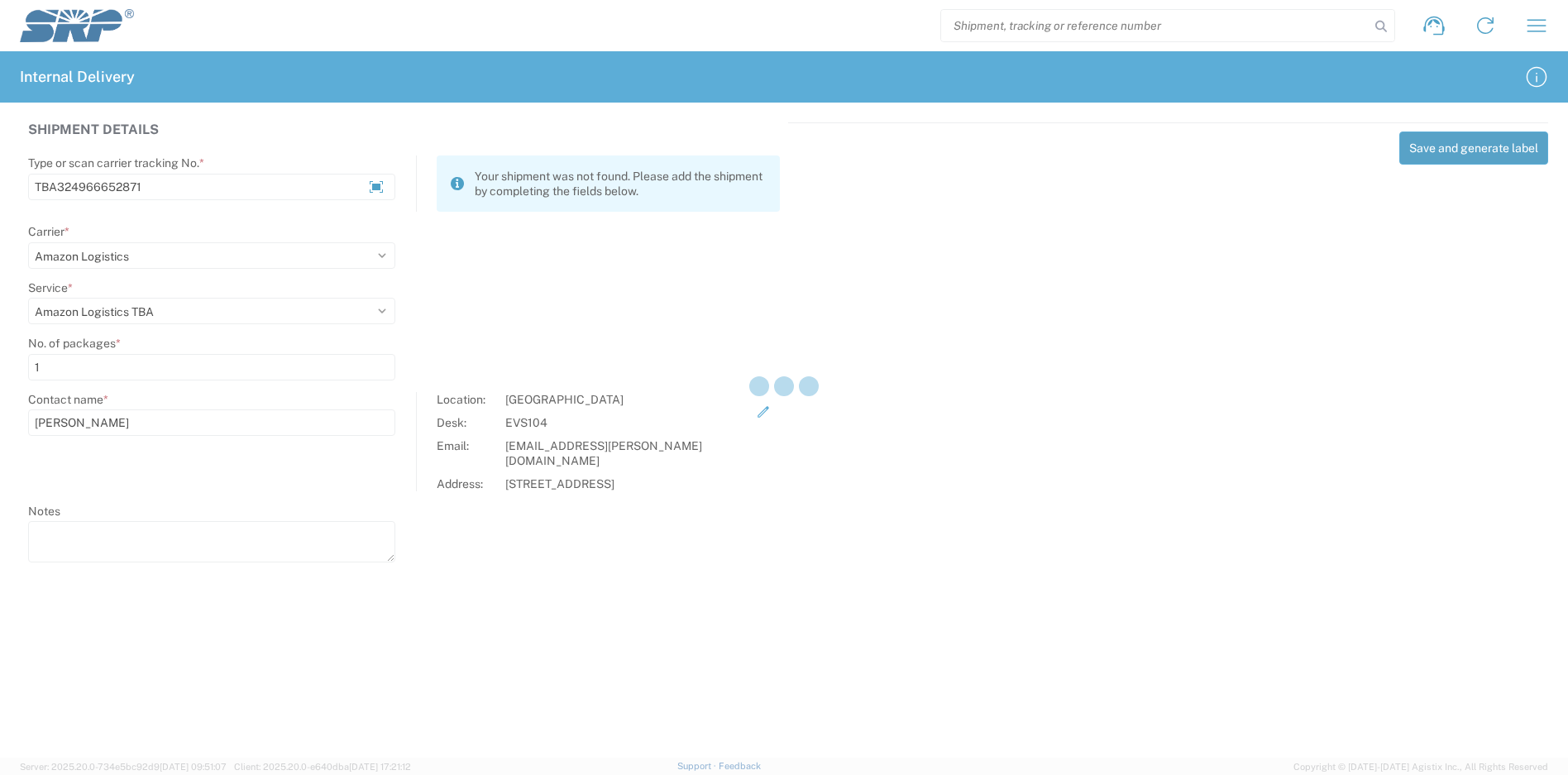
select select
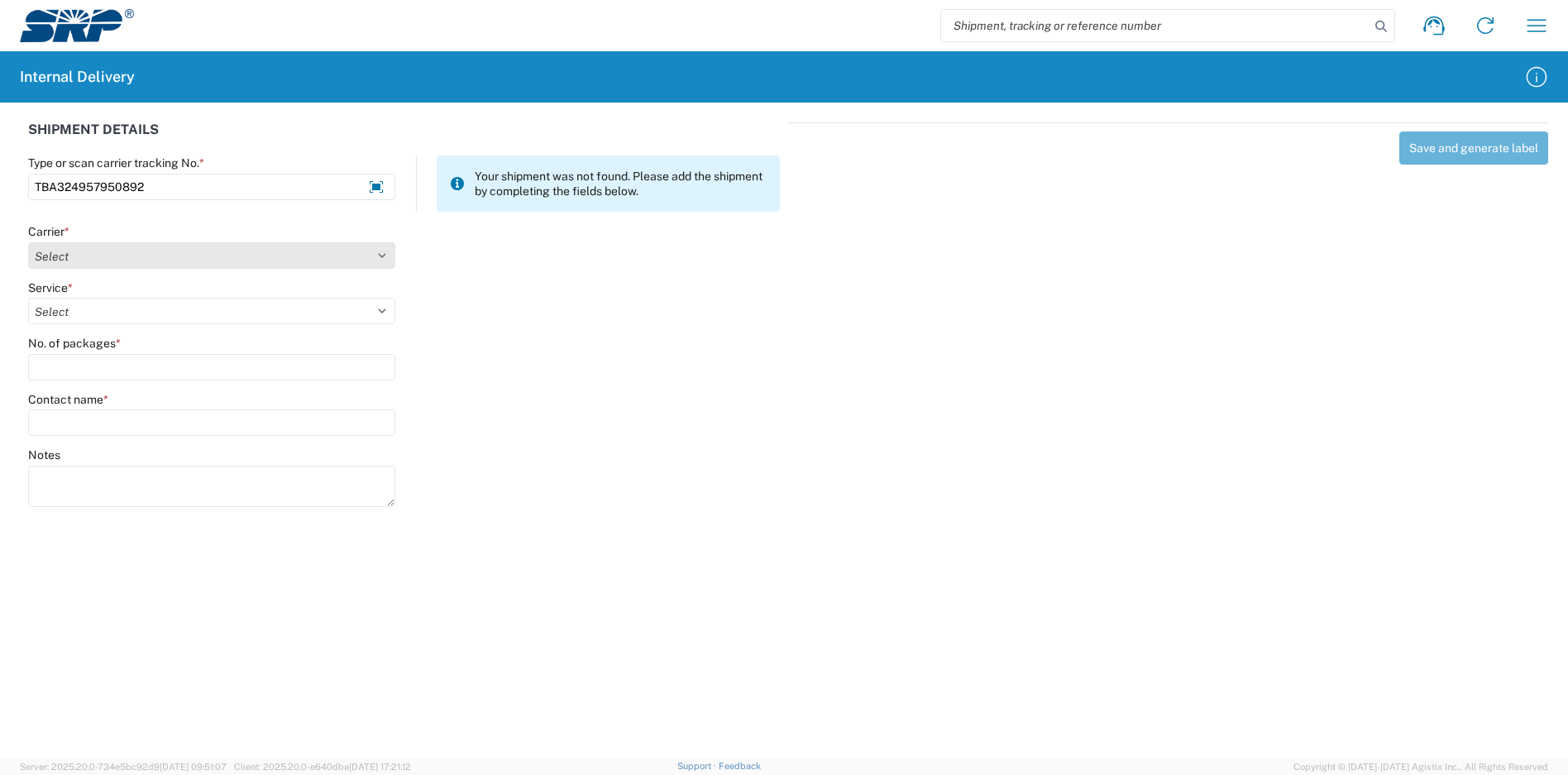
type input "TBA324957950892"
click at [202, 268] on select "Select Amazon Logistics ATI Trucking BC Dimerco Logistics Empire Southwest FedE…" at bounding box center [212, 255] width 367 height 27
select select "8933"
click at [28, 242] on select "Select Amazon Logistics ATI Trucking BC Dimerco Logistics Empire Southwest FedE…" at bounding box center [212, 255] width 367 height 27
click at [115, 312] on select "Select Amazon Logistics TBA Rail TL Standard 3 - 5 Day" at bounding box center [212, 310] width 367 height 27
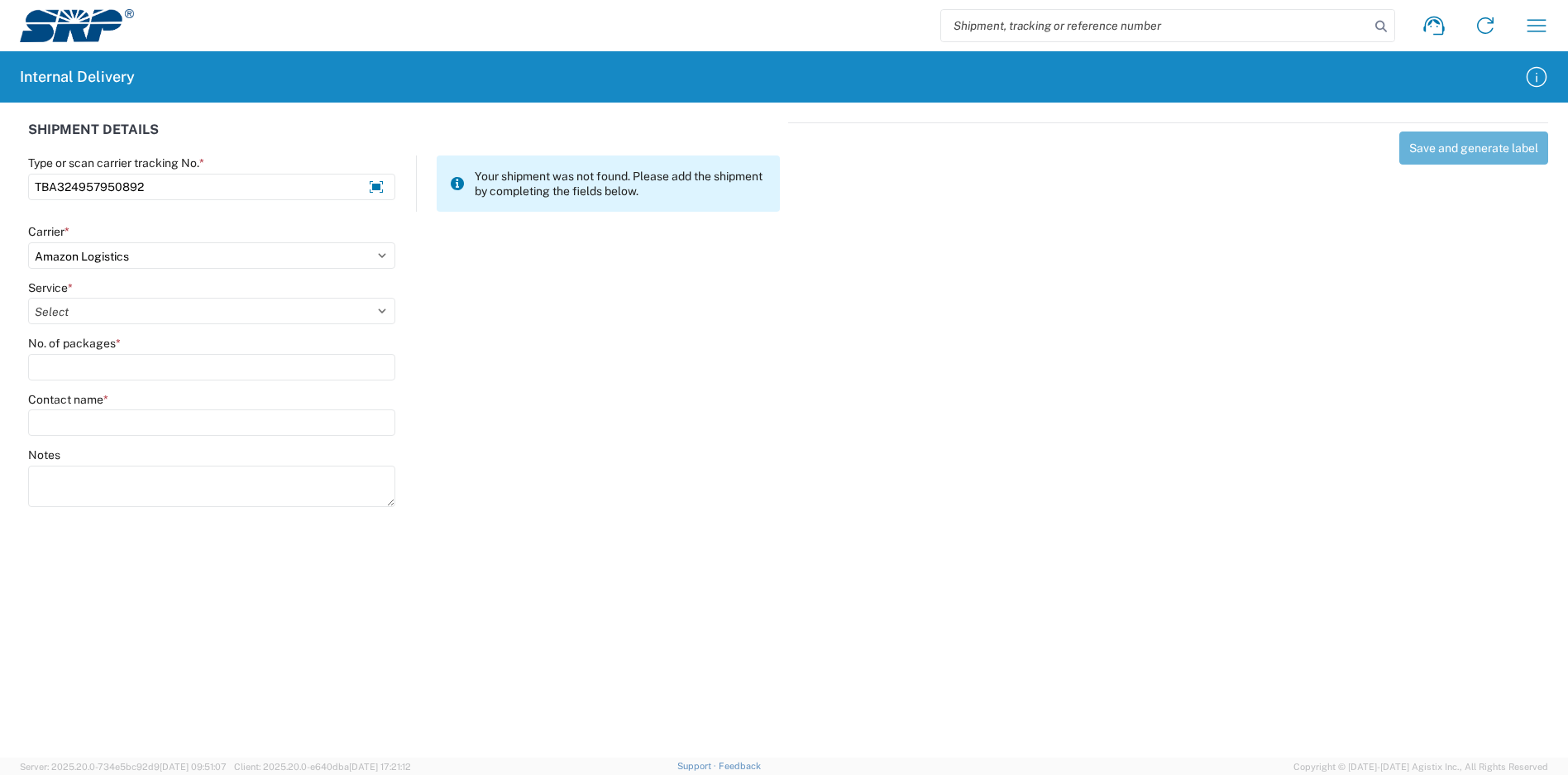
select select "24525"
click at [28, 297] on select "Select Amazon Logistics TBA Rail TL Standard 3 - 5 Day" at bounding box center [212, 310] width 367 height 27
click at [108, 363] on input "No. of packages *" at bounding box center [212, 367] width 367 height 27
type input "1"
click at [112, 409] on input "Contact name *" at bounding box center [212, 422] width 367 height 27
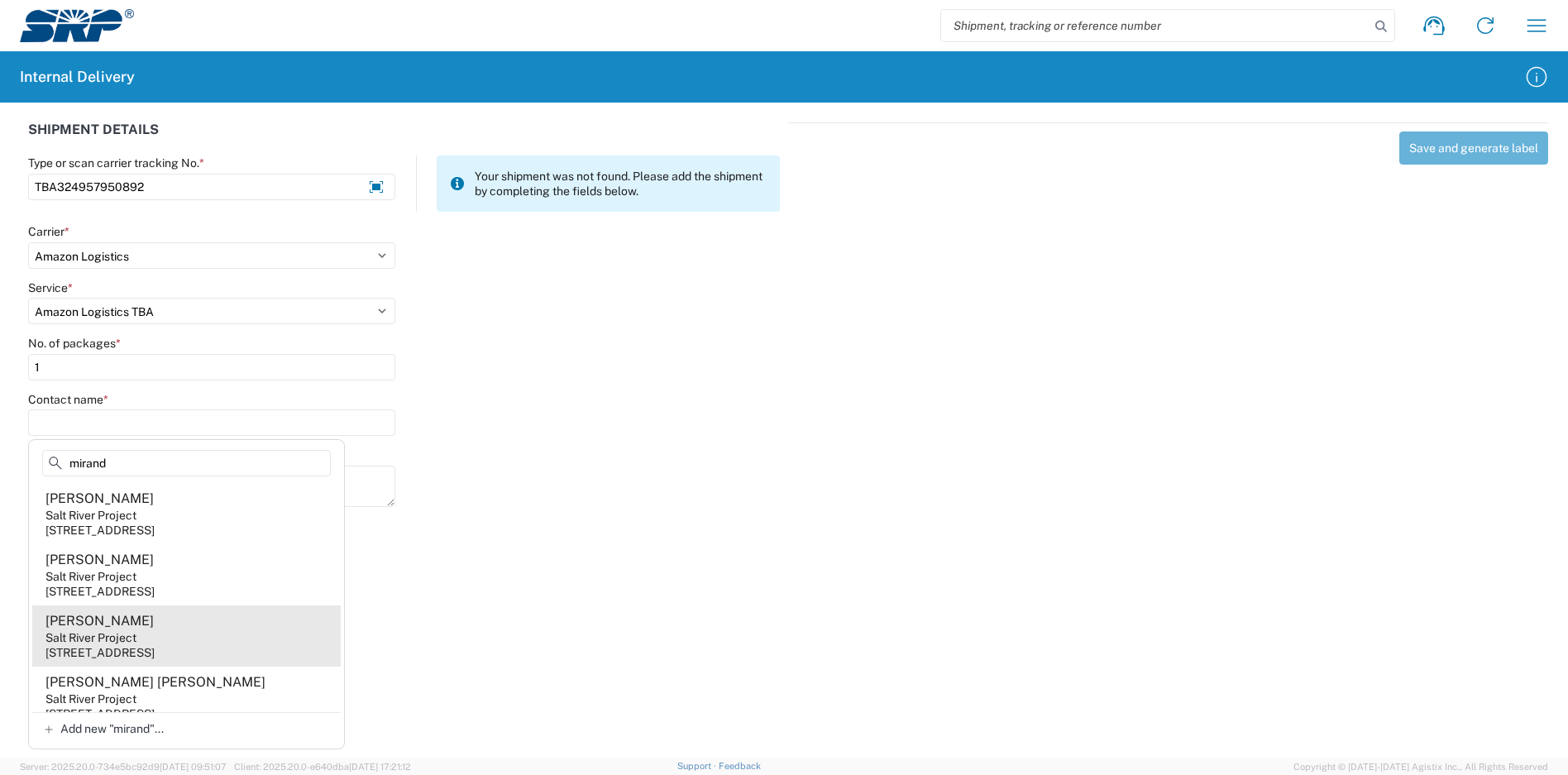
type input "mirand"
click at [193, 634] on agx-address-suggestion-item "[PERSON_NAME] Salt River Project [STREET_ADDRESS]" at bounding box center [186, 635] width 309 height 61
type input "[PERSON_NAME]"
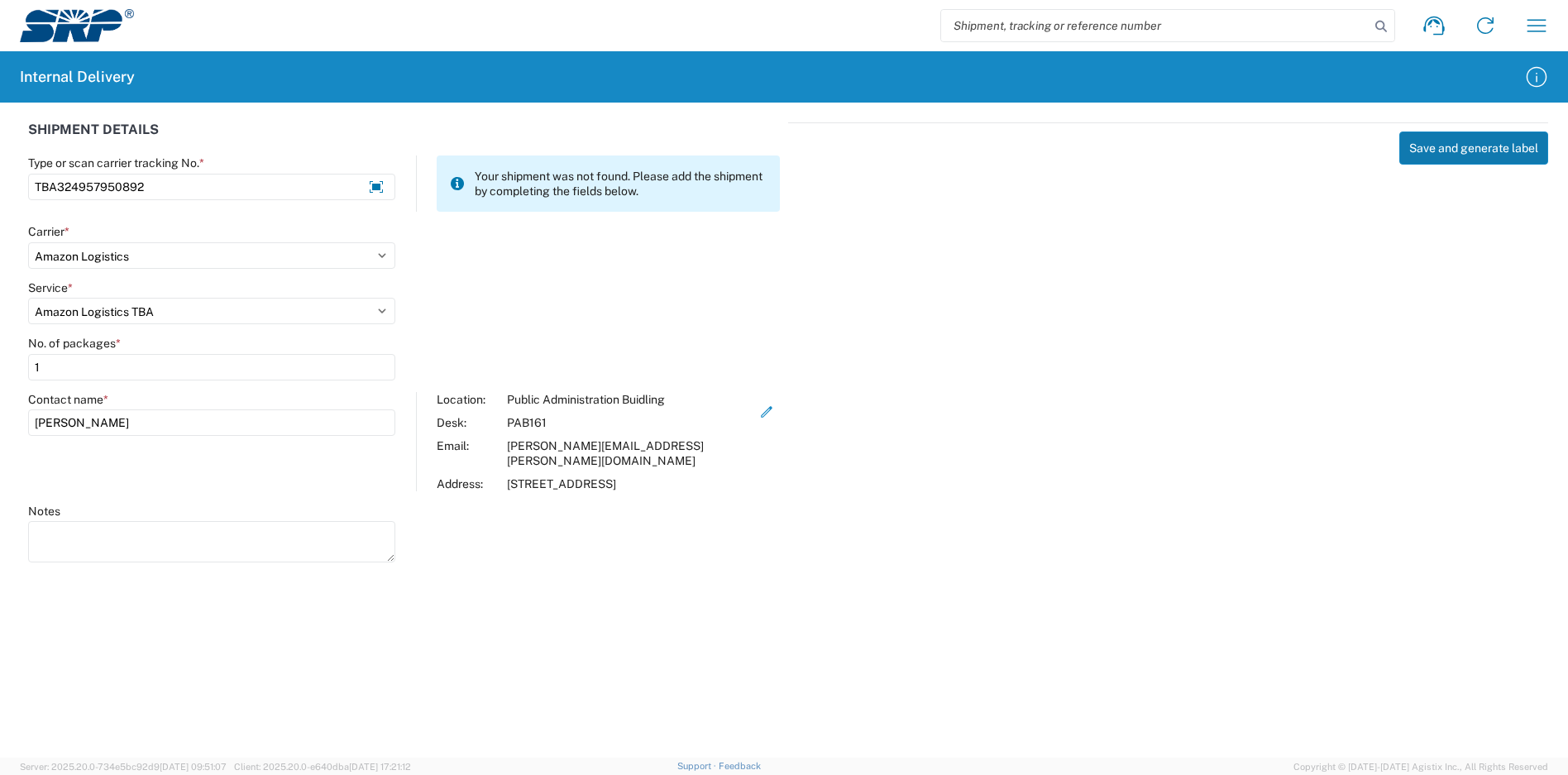
click at [1445, 135] on button "Save and generate label" at bounding box center [1473, 148] width 149 height 33
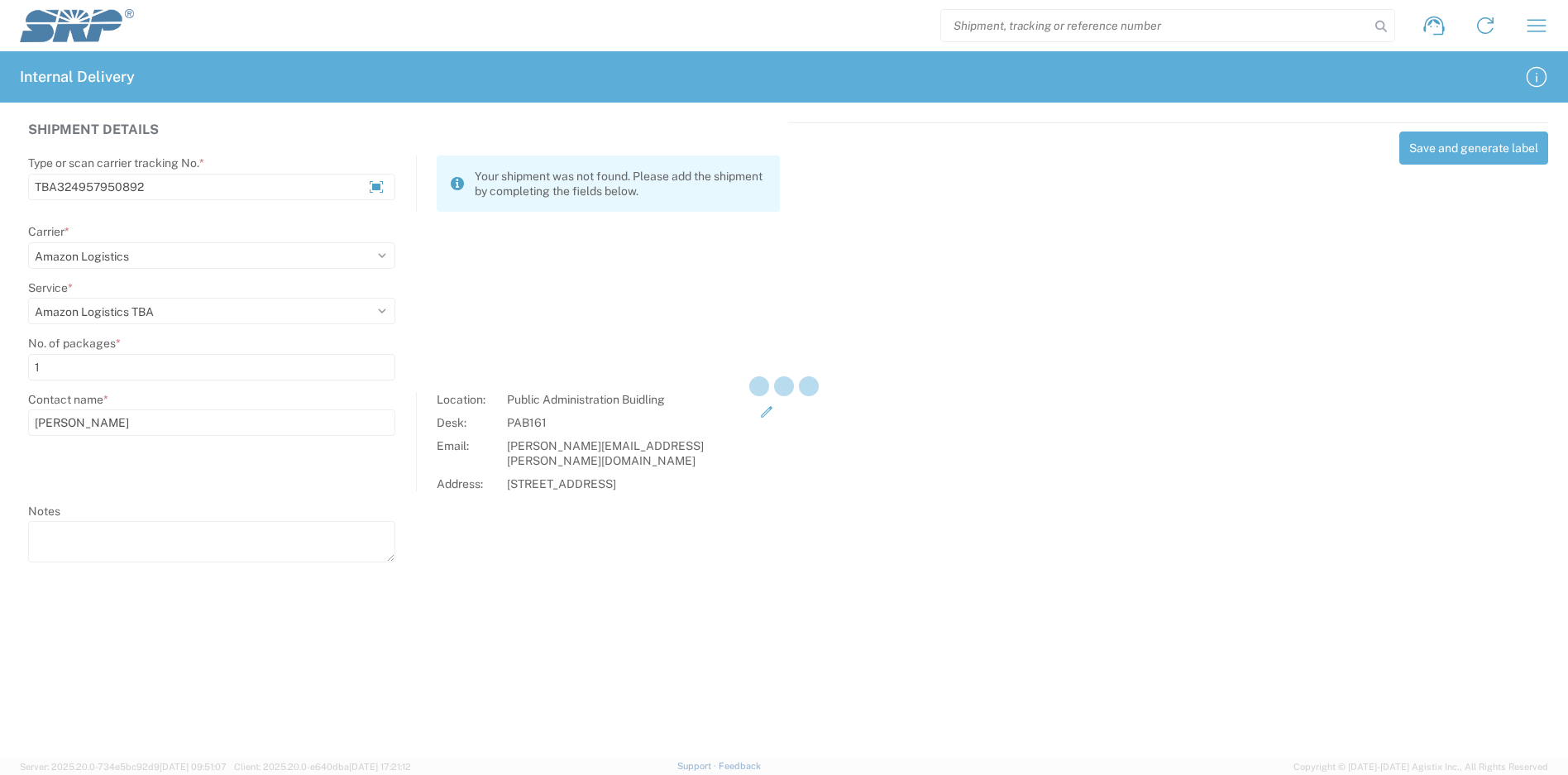
select select
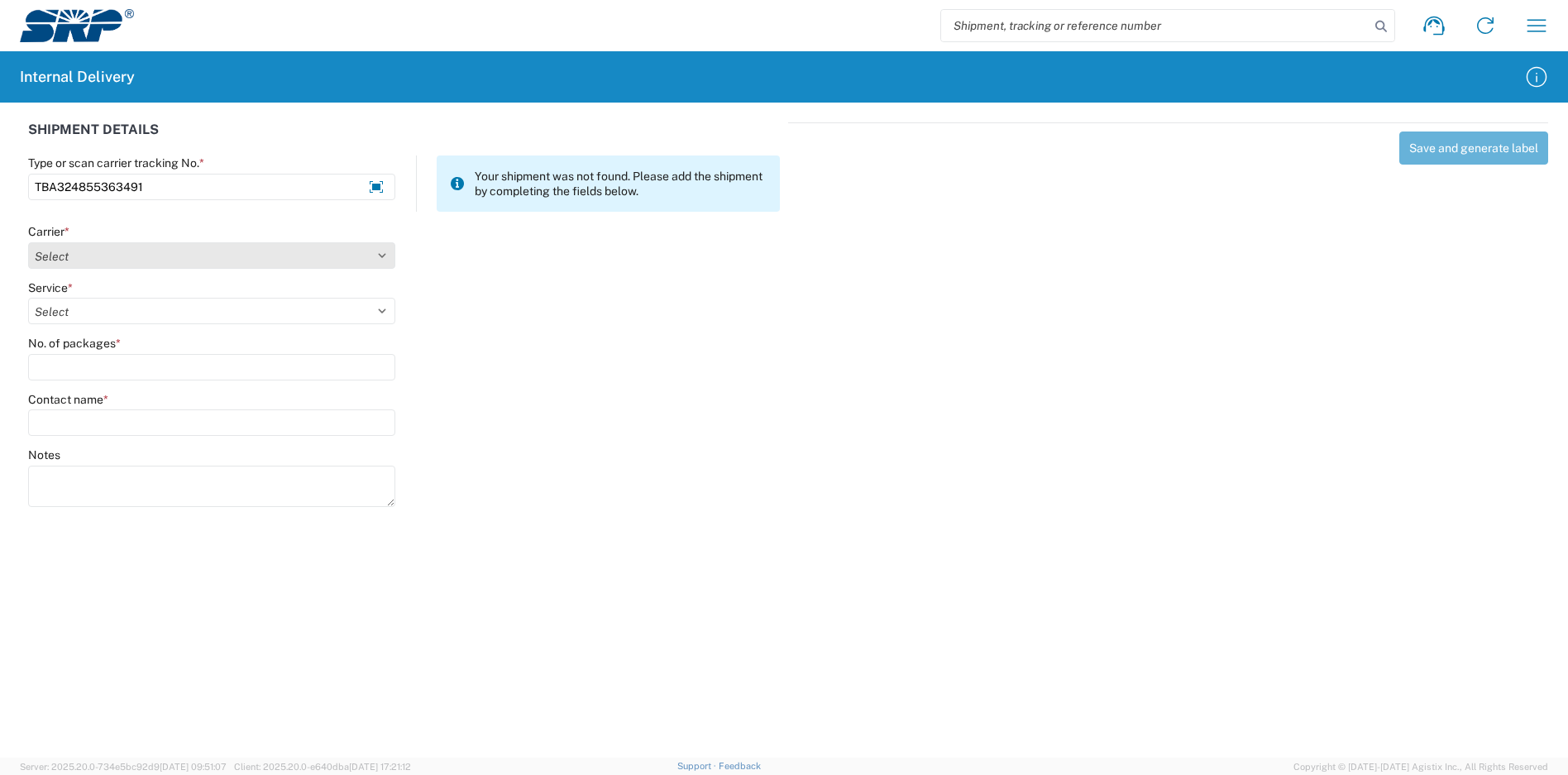
type input "TBA324855363491"
click at [188, 245] on select "Select Amazon Logistics ATI Trucking BC Dimerco Logistics Empire Southwest FedE…" at bounding box center [212, 255] width 367 height 27
select select "8933"
click at [28, 242] on select "Select Amazon Logistics ATI Trucking BC Dimerco Logistics Empire Southwest FedE…" at bounding box center [212, 255] width 367 height 27
click at [110, 306] on select "Select Amazon Logistics TBA Rail TL Standard 3 - 5 Day" at bounding box center [212, 310] width 367 height 27
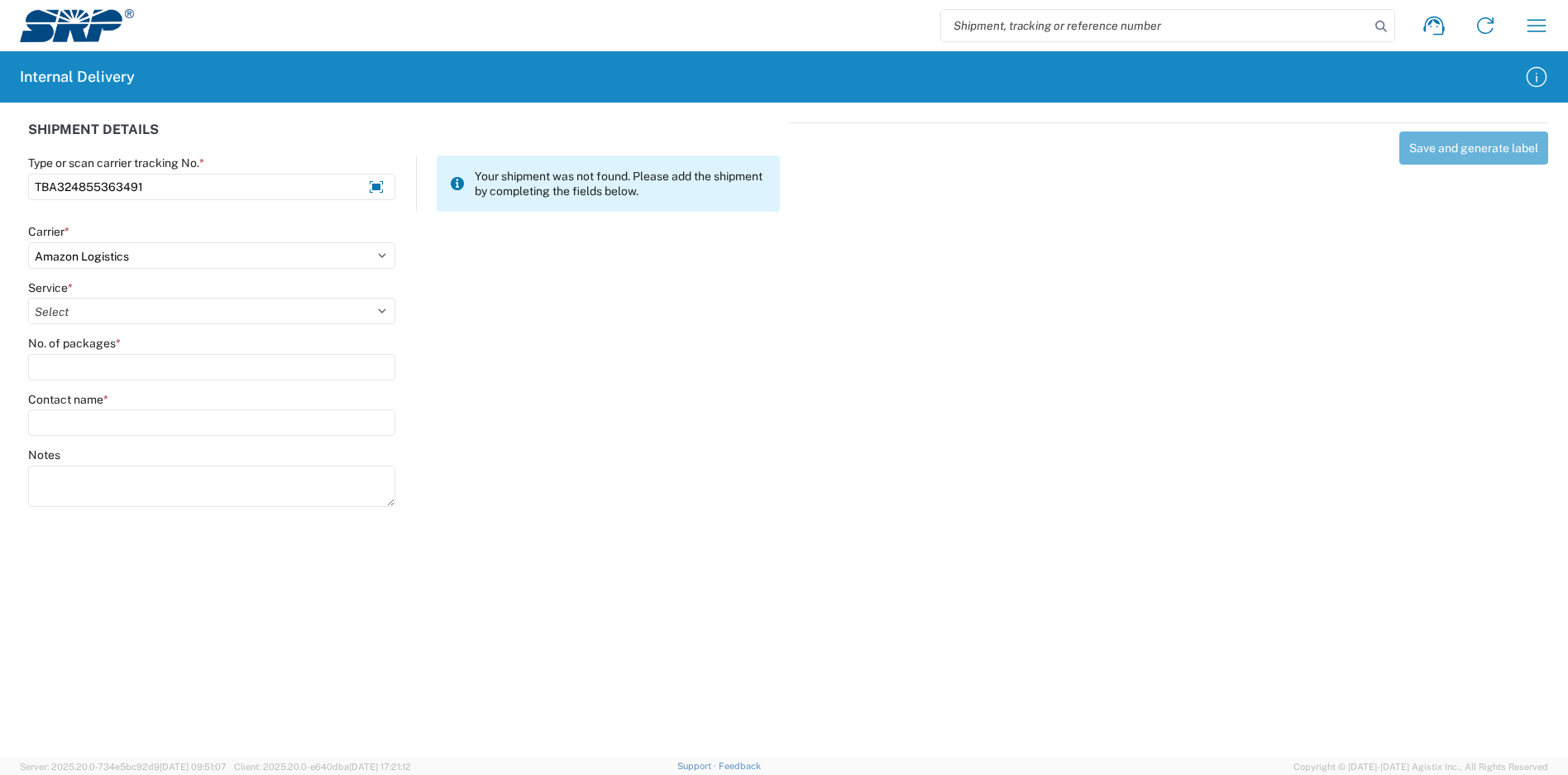
select select "24525"
click at [28, 297] on select "Select Amazon Logistics TBA Rail TL Standard 3 - 5 Day" at bounding box center [212, 310] width 367 height 27
click at [108, 363] on input "No. of packages *" at bounding box center [212, 367] width 367 height 27
type input "1"
click at [100, 416] on input "Contact name *" at bounding box center [212, 422] width 367 height 27
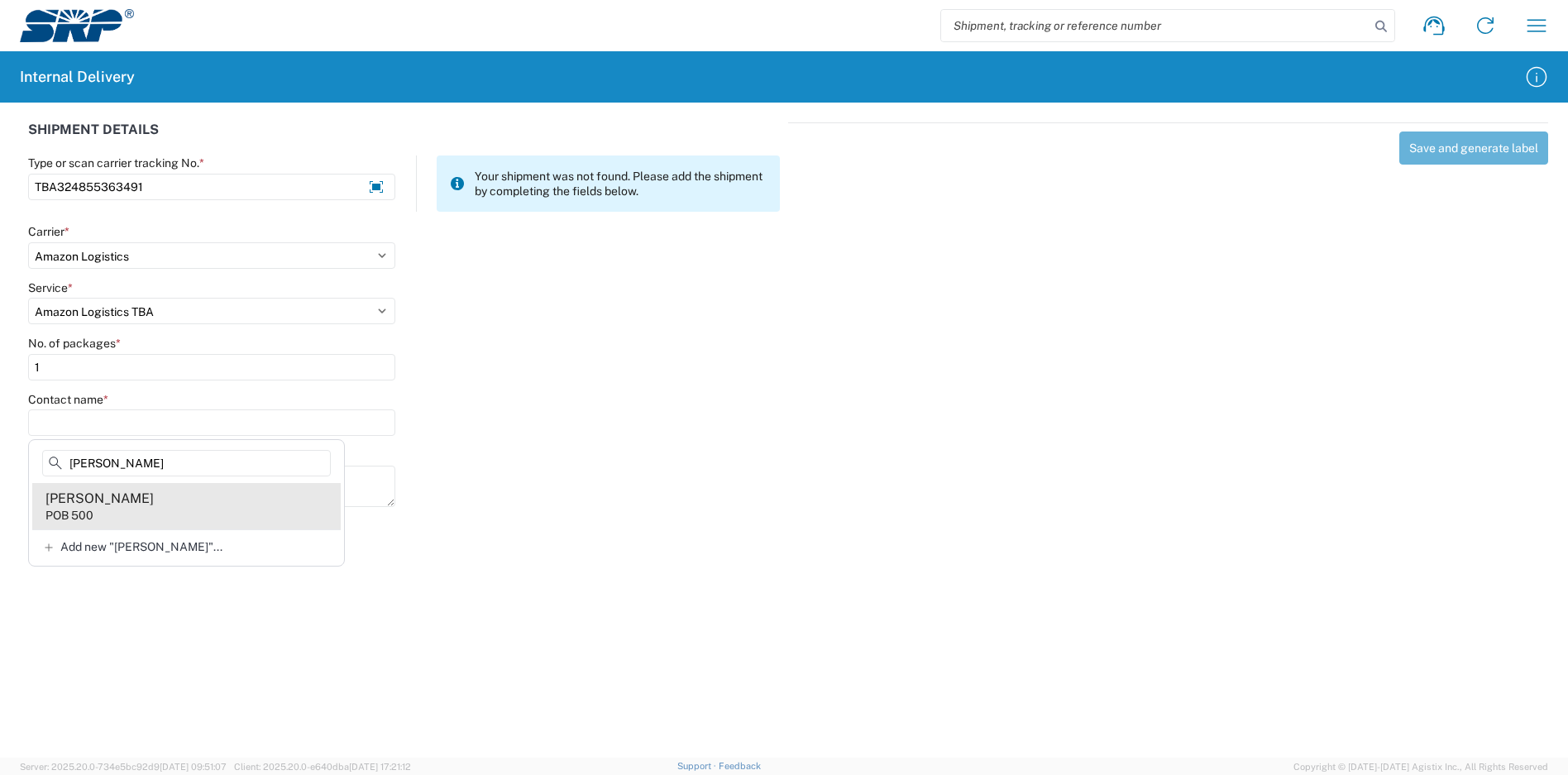
type input "[PERSON_NAME]"
click at [157, 507] on agx-address-suggestion-item "[PERSON_NAME] POB 500" at bounding box center [186, 506] width 309 height 47
type input "[PERSON_NAME]"
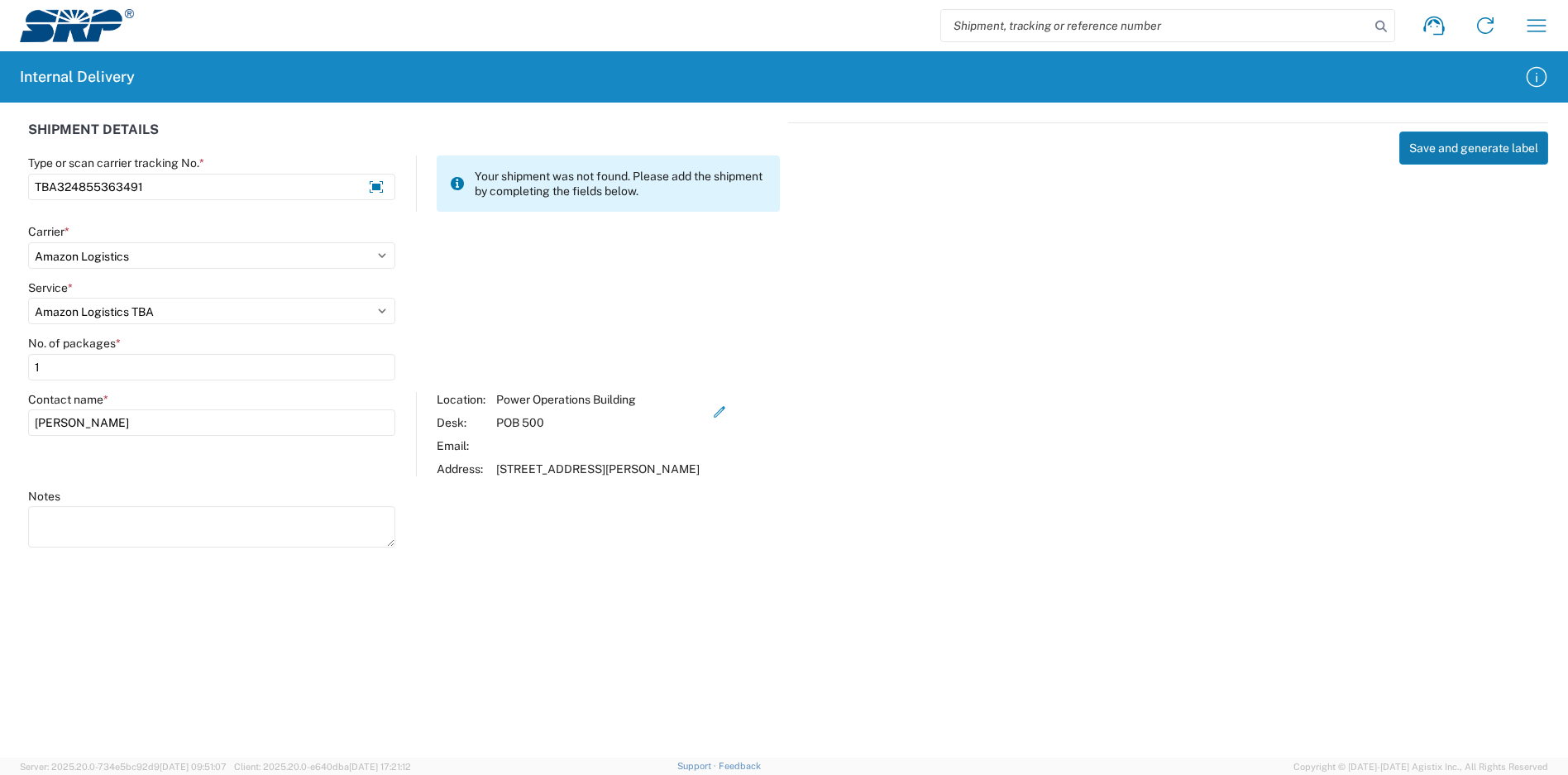
click at [1434, 138] on button "Save and generate label" at bounding box center [1473, 148] width 149 height 33
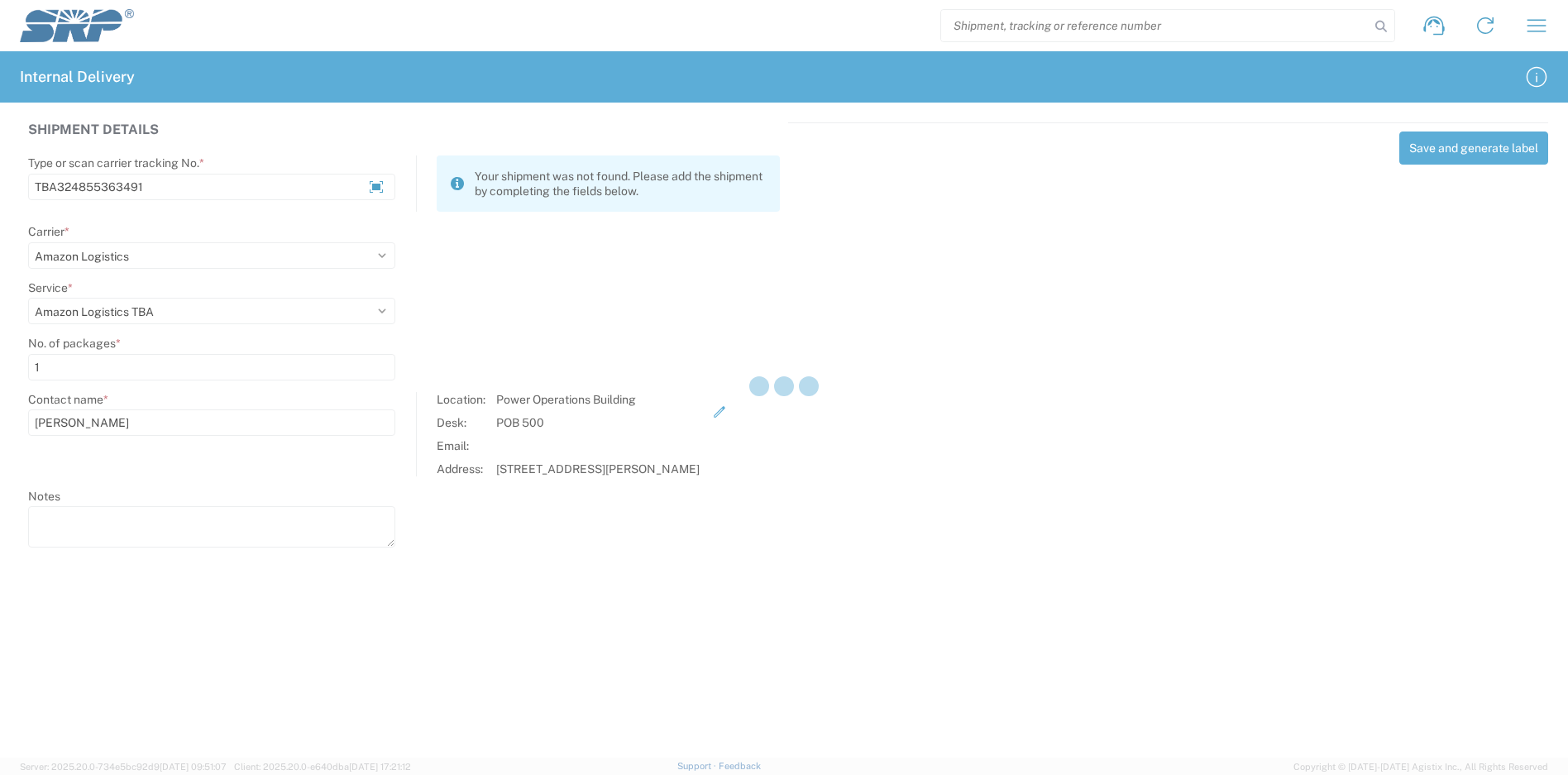
select select
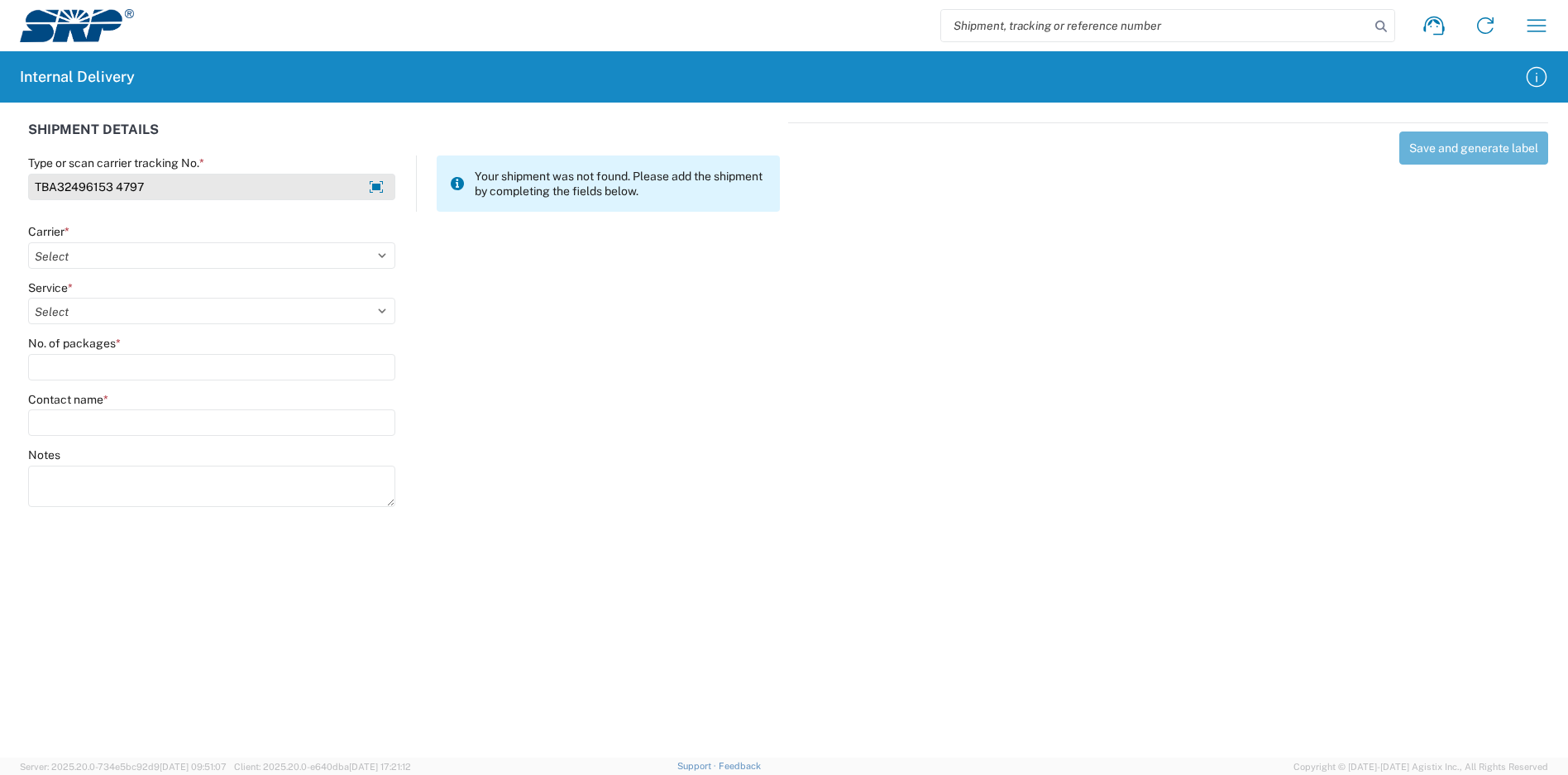
scroll to position [0, 384]
click at [198, 191] on input "TBA32496153 4797" at bounding box center [212, 186] width 367 height 27
click at [206, 189] on input "TBA32496153 4797" at bounding box center [212, 186] width 367 height 27
click at [206, 191] on input "TBA32496153 4797" at bounding box center [212, 186] width 367 height 27
type input "TBA32496153 4797"
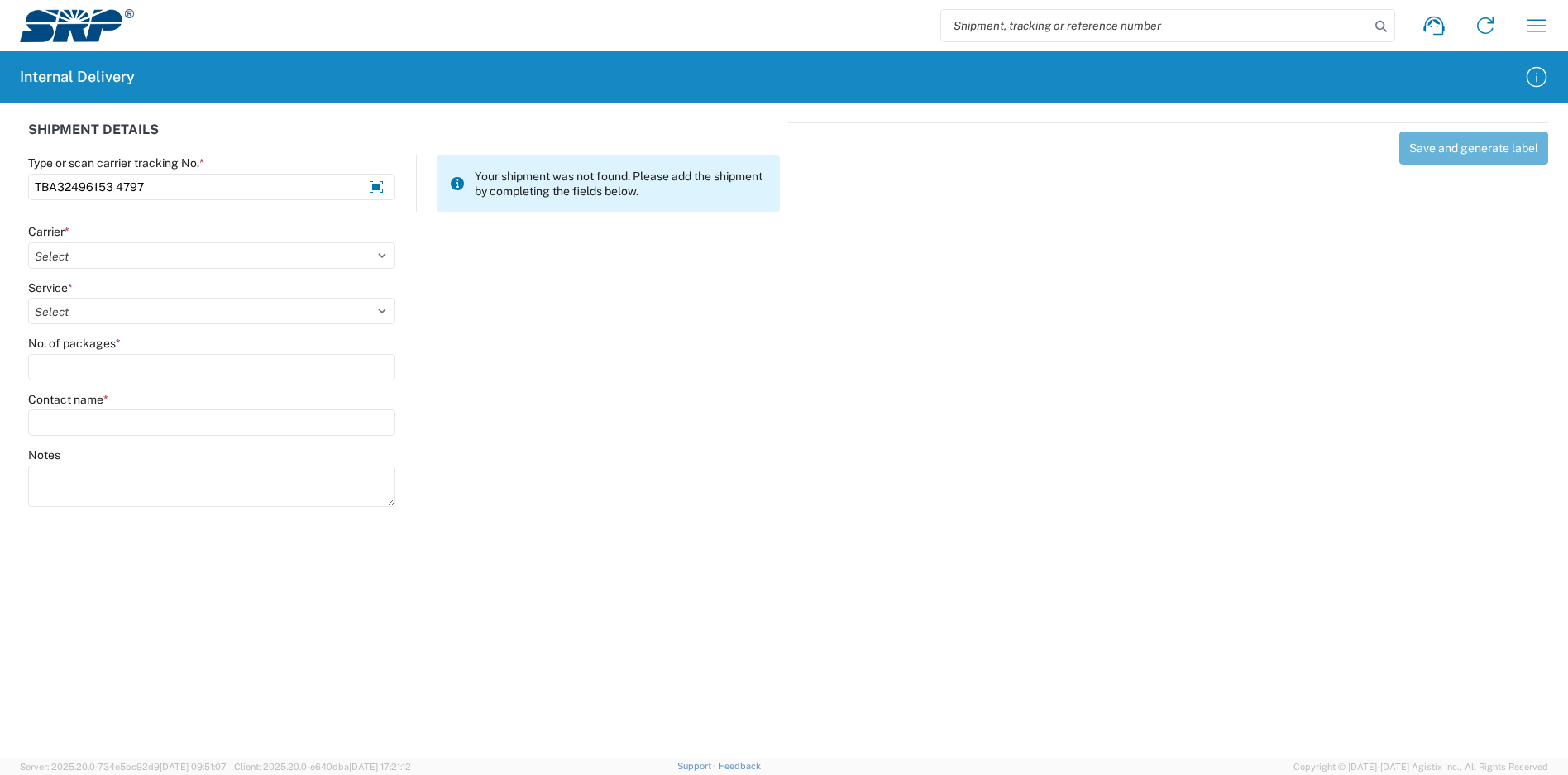
click at [514, 275] on div "Carrier * Select Amazon Logistics ATI Trucking BC Dimerco Logistics Empire Sout…" at bounding box center [404, 252] width 769 height 56
drag, startPoint x: 256, startPoint y: 177, endPoint x: 738, endPoint y: 303, distance: 498.2
click at [736, 291] on div "SHIPMENT DETAILS Type or scan carrier tracking No. * TBA32496153 4797 Your ship…" at bounding box center [404, 322] width 769 height 399
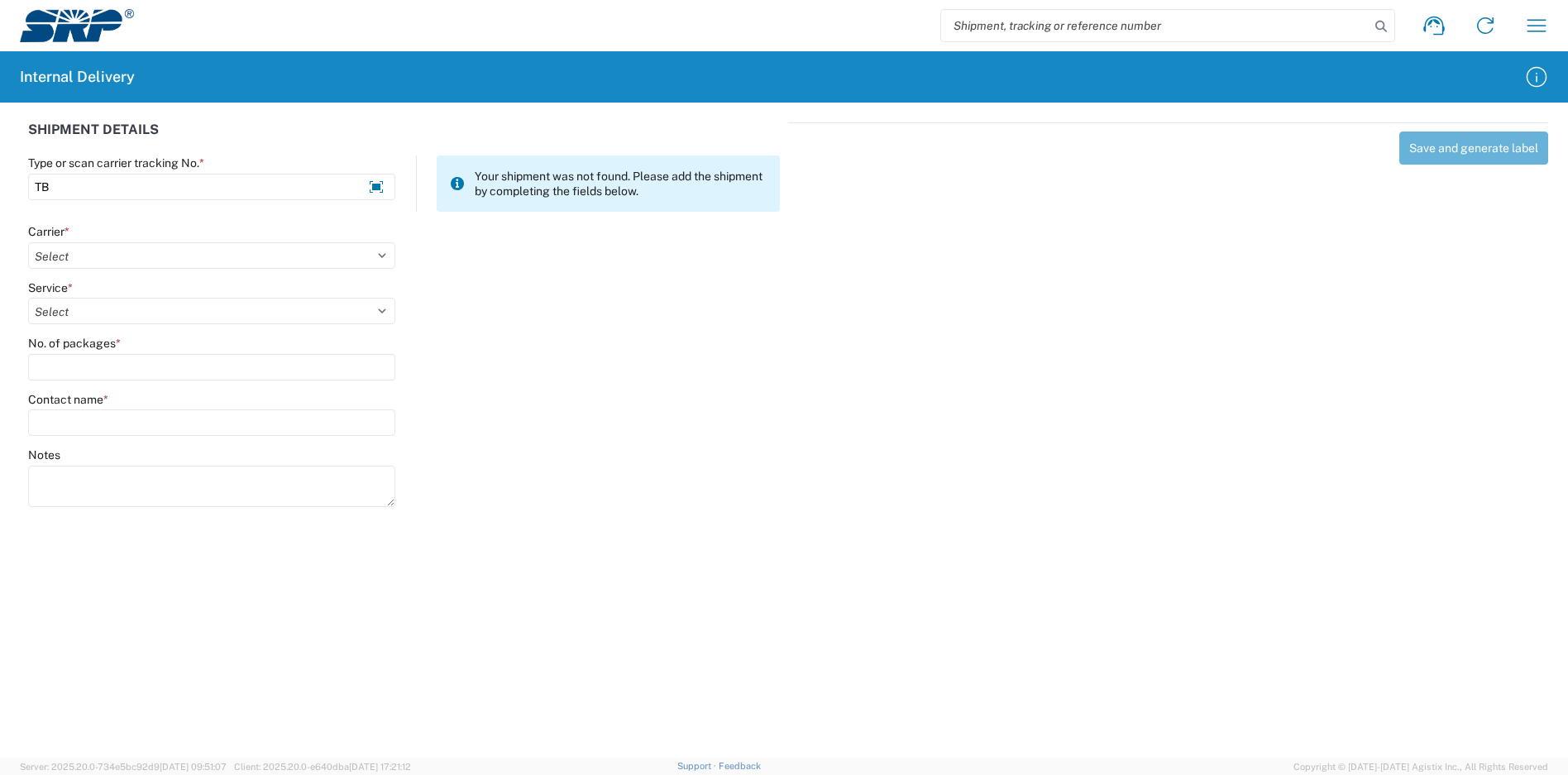
type input "T"
type input "TBA324961534797"
click at [137, 246] on select "Select Amazon Logistics ATI Trucking BC Dimerco Logistics Empire Southwest FedE…" at bounding box center [212, 255] width 367 height 27
select select "8933"
click at [28, 242] on select "Select Amazon Logistics ATI Trucking BC Dimerco Logistics Empire Southwest FedE…" at bounding box center [212, 255] width 367 height 27
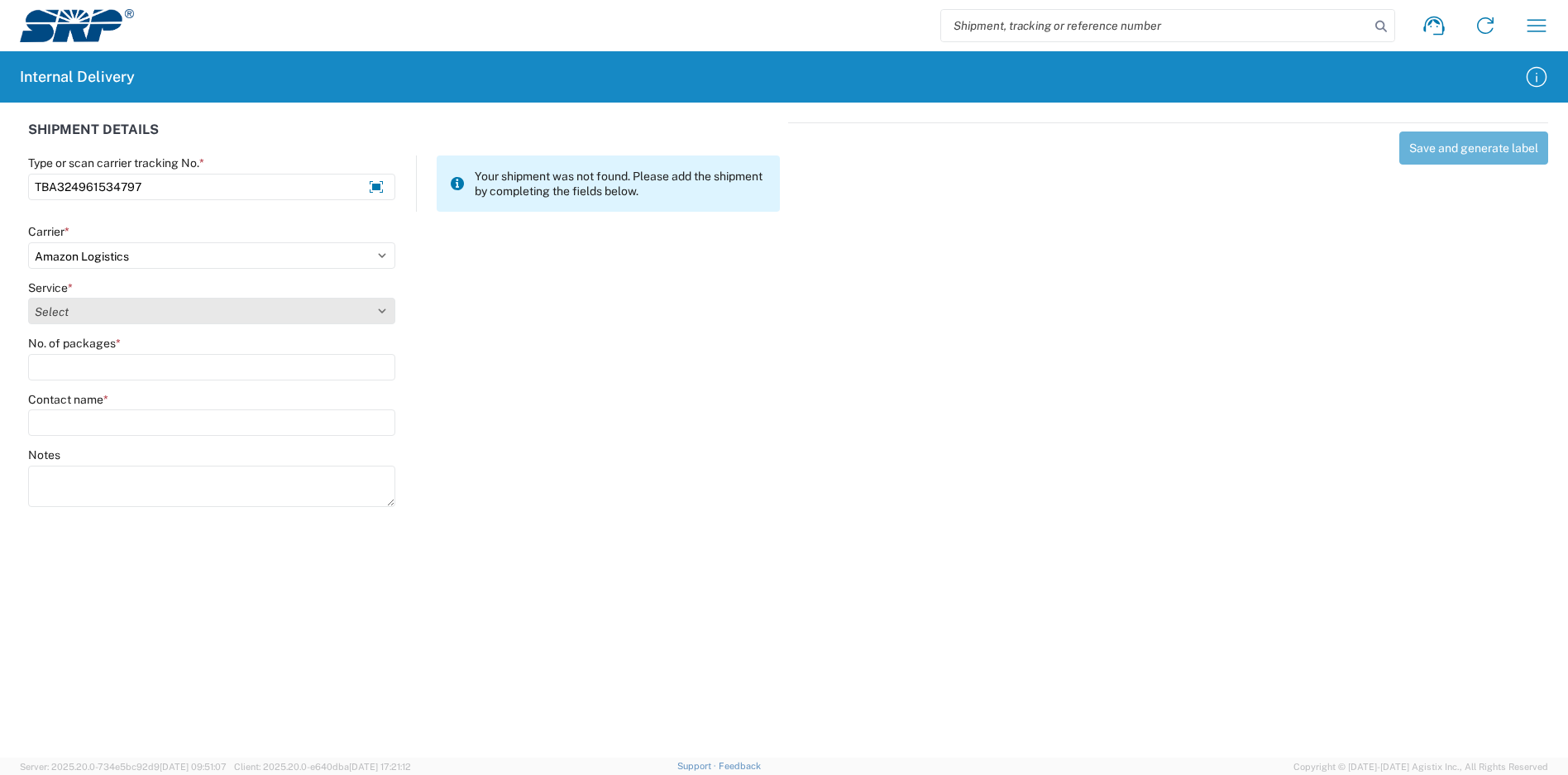
click at [90, 309] on select "Select Amazon Logistics TBA Rail TL Standard 3 - 5 Day" at bounding box center [212, 310] width 367 height 27
select select "24525"
click at [28, 297] on select "Select Amazon Logistics TBA Rail TL Standard 3 - 5 Day" at bounding box center [212, 310] width 367 height 27
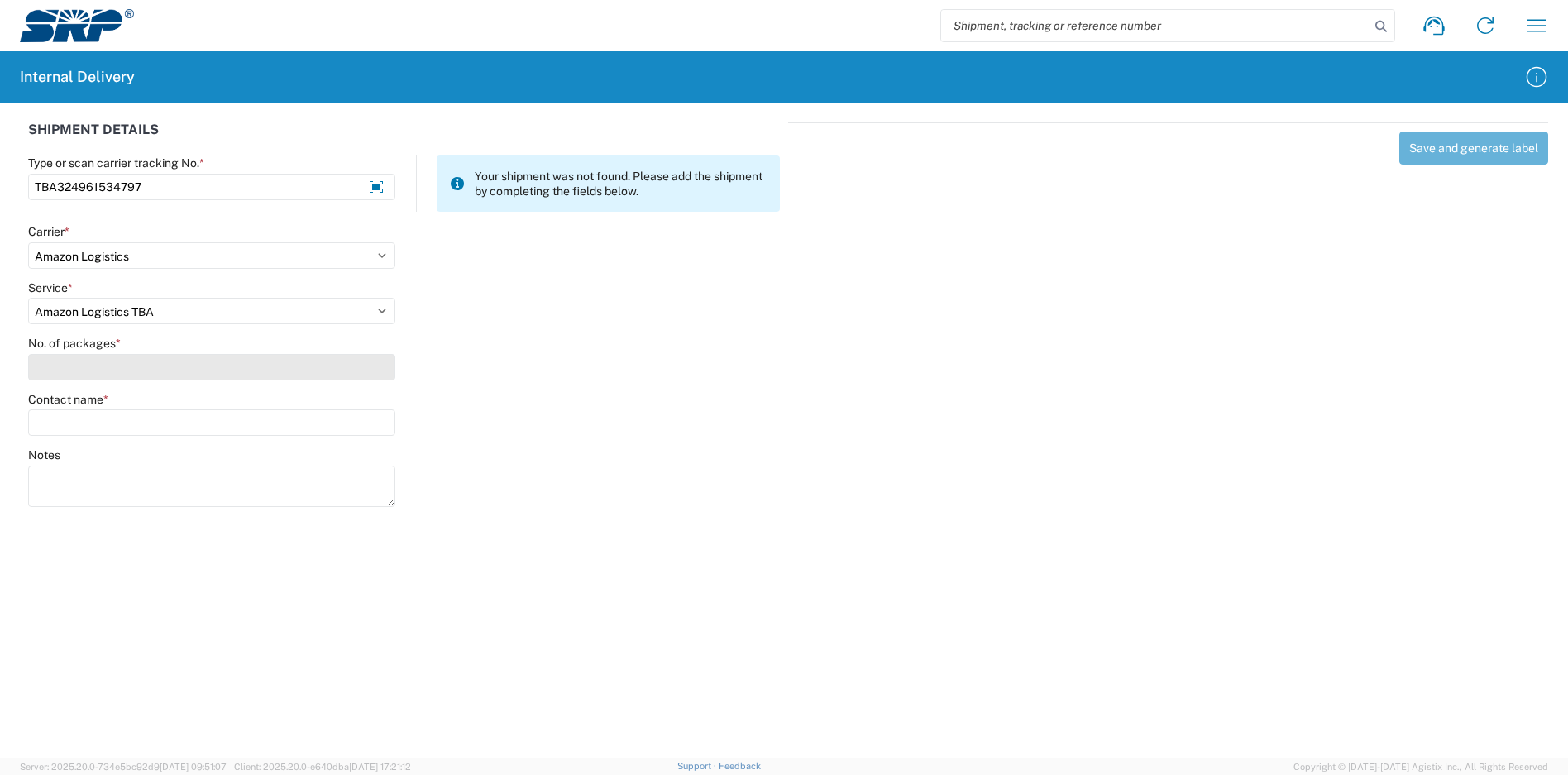
click at [92, 366] on input "No. of packages *" at bounding box center [212, 367] width 367 height 27
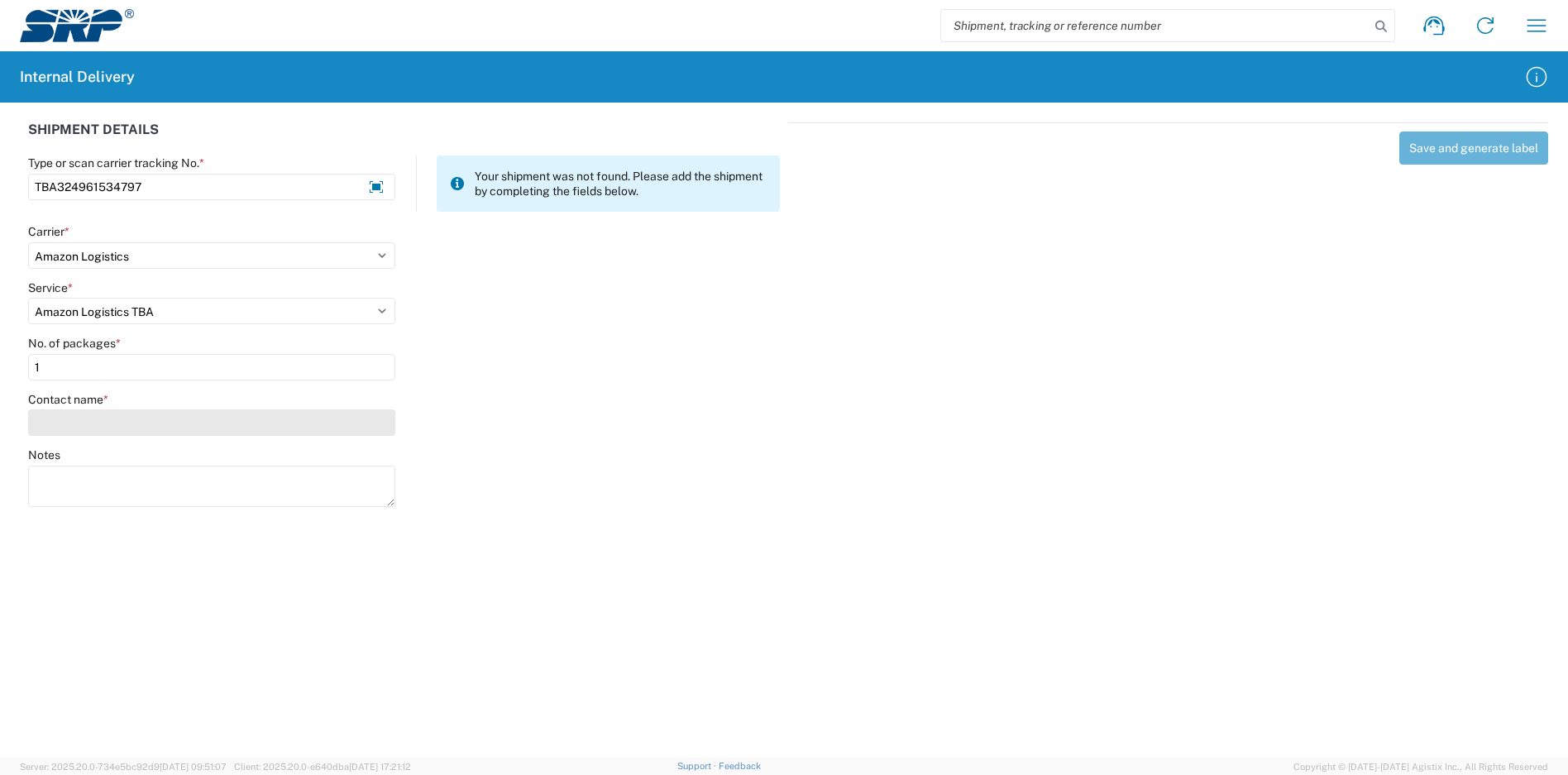
type input "1"
click at [112, 418] on input "Contact name *" at bounding box center [212, 422] width 367 height 27
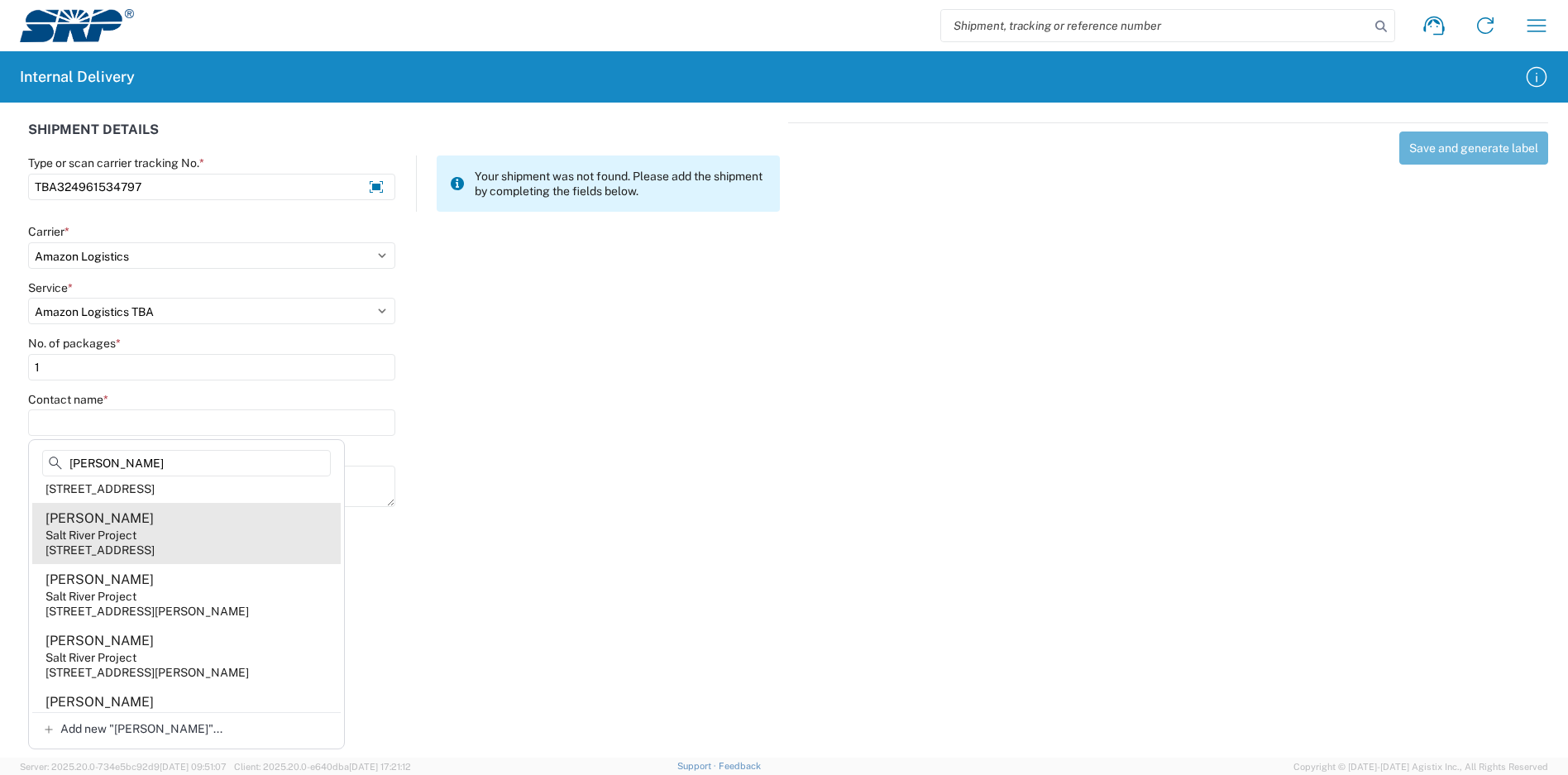
scroll to position [550, 0]
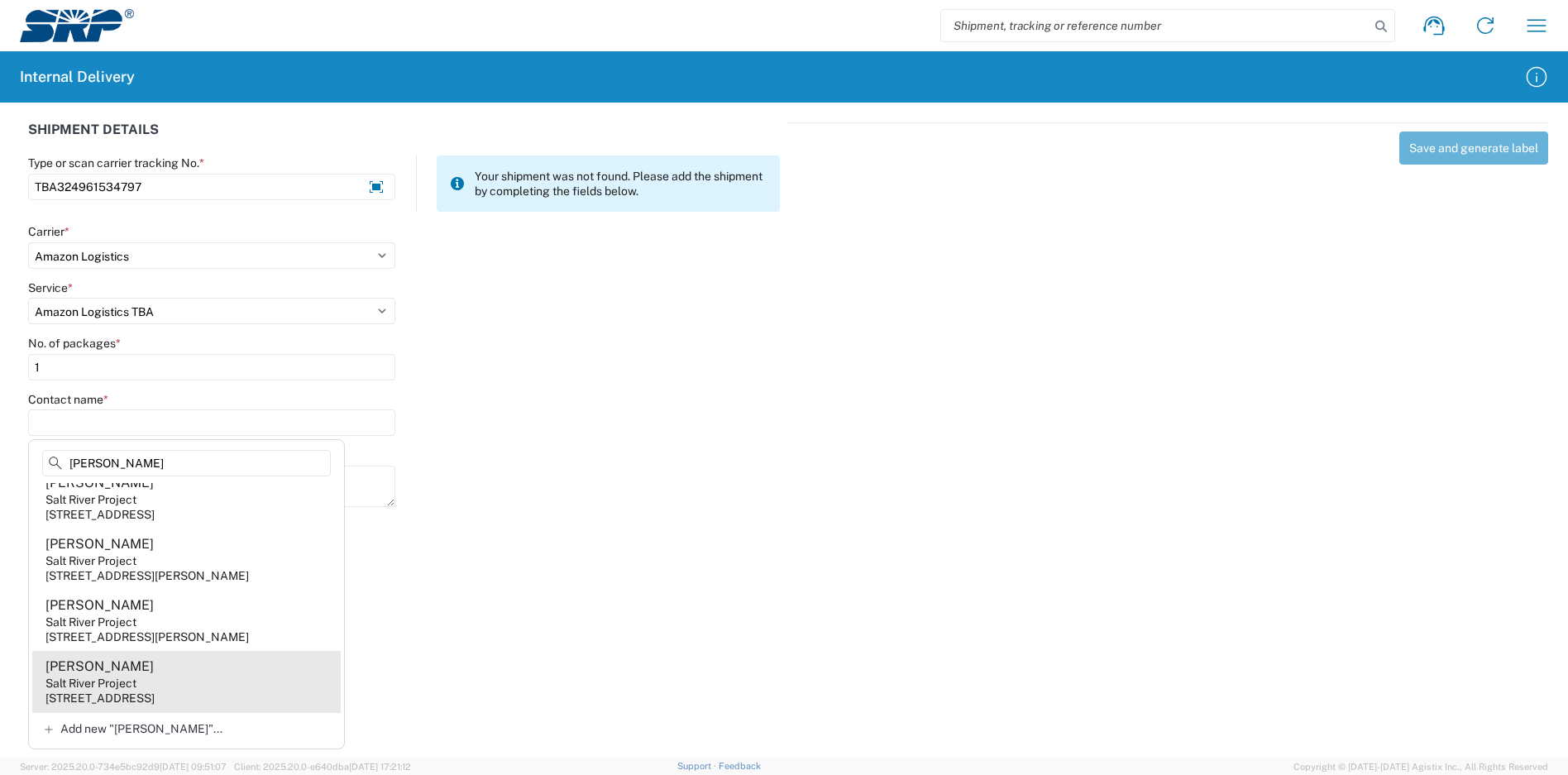
type input "[PERSON_NAME]"
click at [176, 678] on agx-address-suggestion-item "[PERSON_NAME] Salt River Project [STREET_ADDRESS]" at bounding box center [186, 681] width 309 height 61
type input "[PERSON_NAME]"
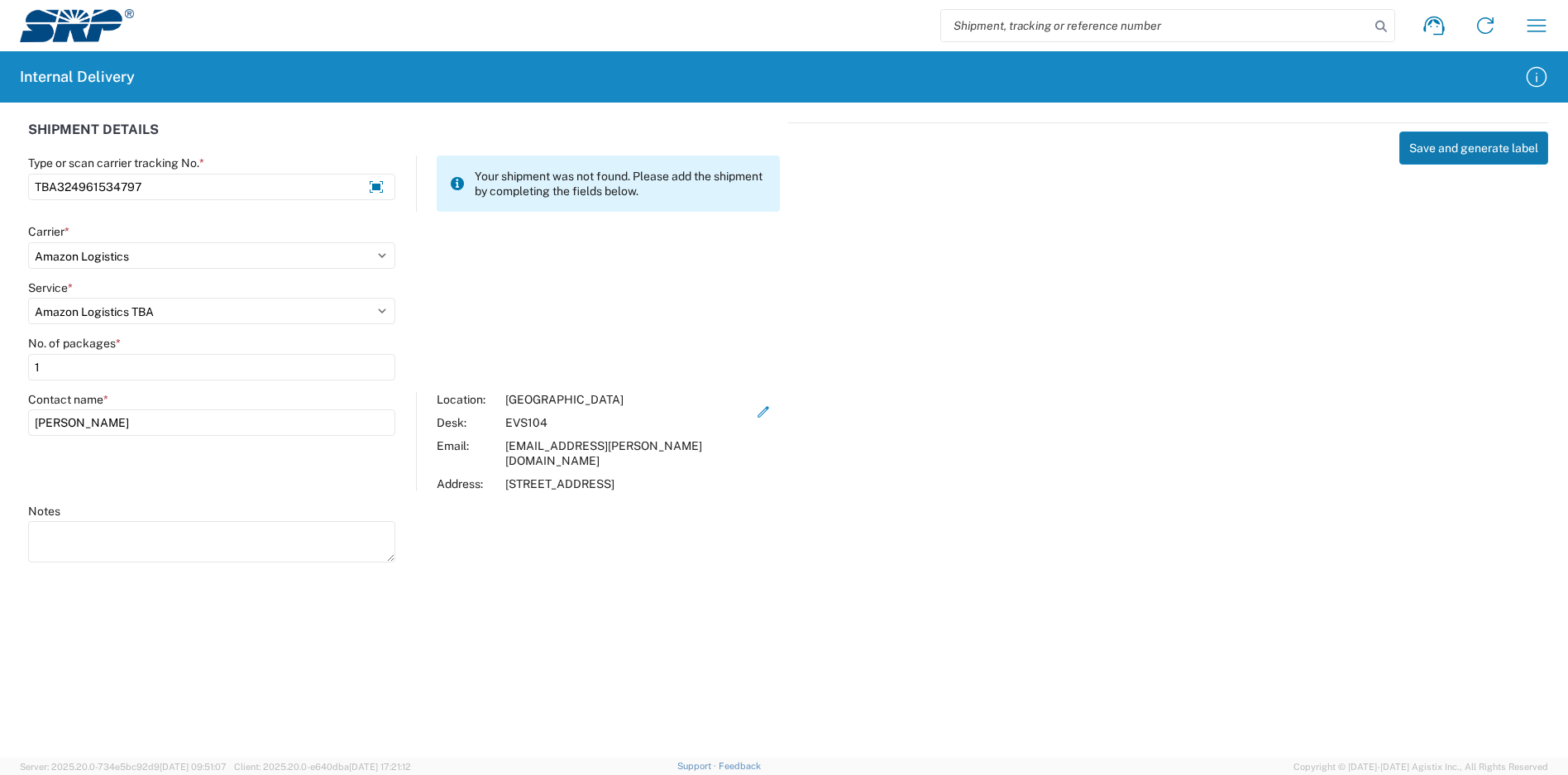
click at [1449, 153] on button "Save and generate label" at bounding box center [1473, 148] width 149 height 33
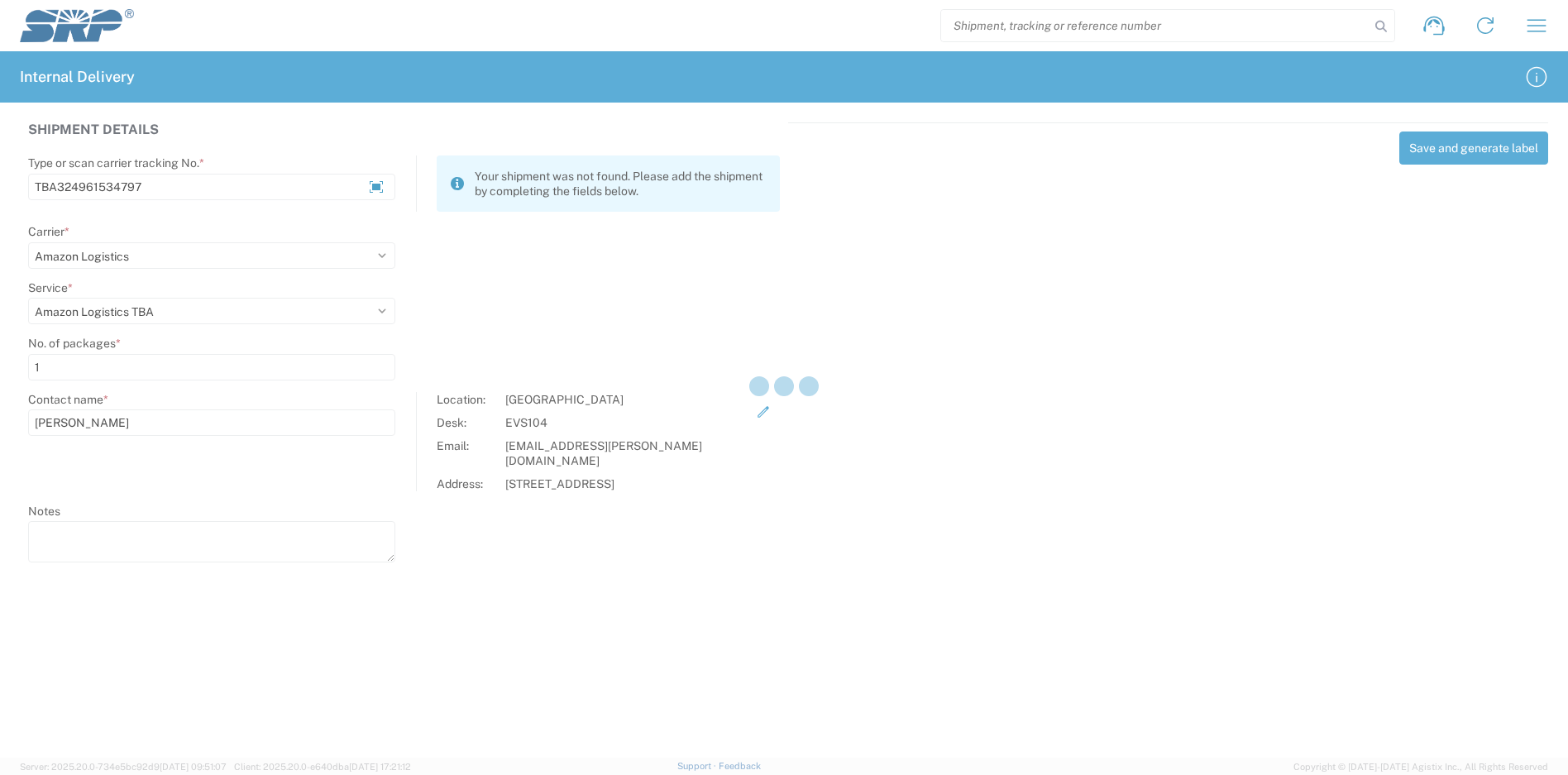
select select
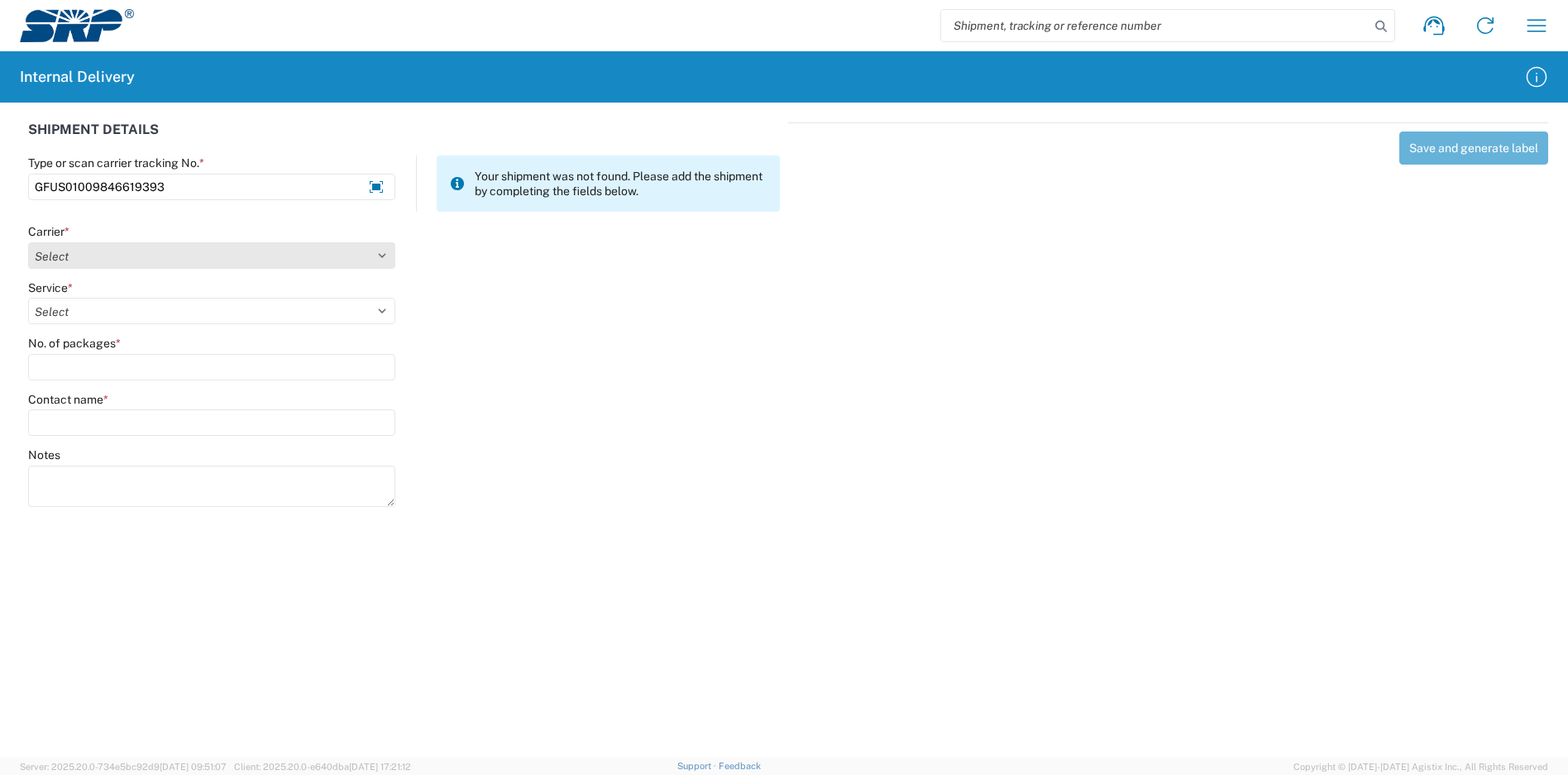
type input "GFUS01009846619393"
click at [384, 262] on select "Select Amazon Logistics ATI Trucking BC Dimerco Logistics Empire Southwest FedE…" at bounding box center [212, 255] width 367 height 27
select select "137"
click at [28, 242] on select "Select Amazon Logistics ATI Trucking BC Dimerco Logistics Empire Southwest FedE…" at bounding box center [212, 255] width 367 height 27
click at [205, 316] on select "Select" at bounding box center [212, 310] width 367 height 27
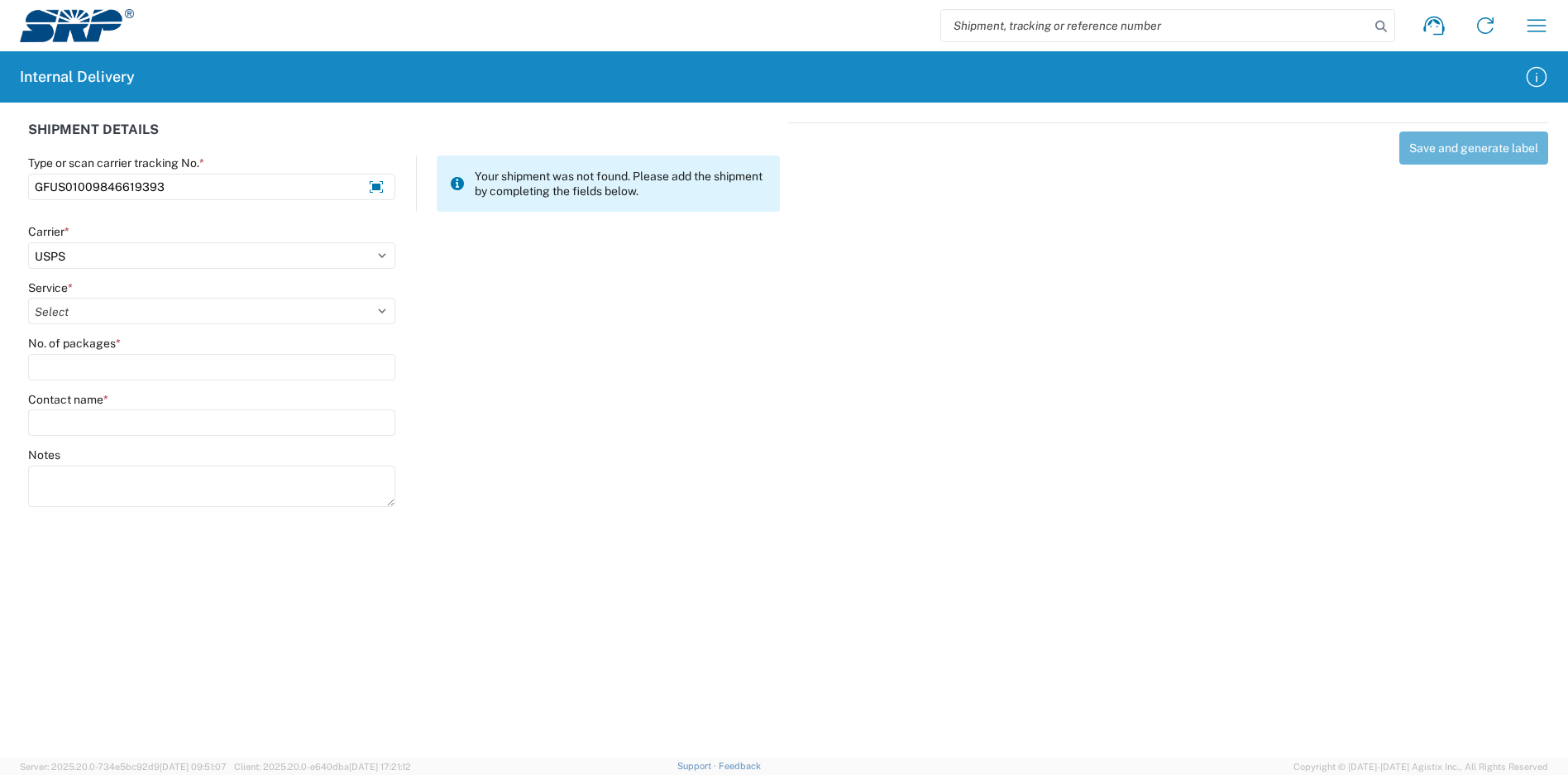
select select "17817"
click at [28, 297] on select "Select 3 - 5 Day Bound Printed Matter Express Mail Flat-Rate Envelope Express M…" at bounding box center [212, 310] width 367 height 27
click at [95, 371] on input "No. of packages *" at bounding box center [212, 367] width 367 height 27
type input "1"
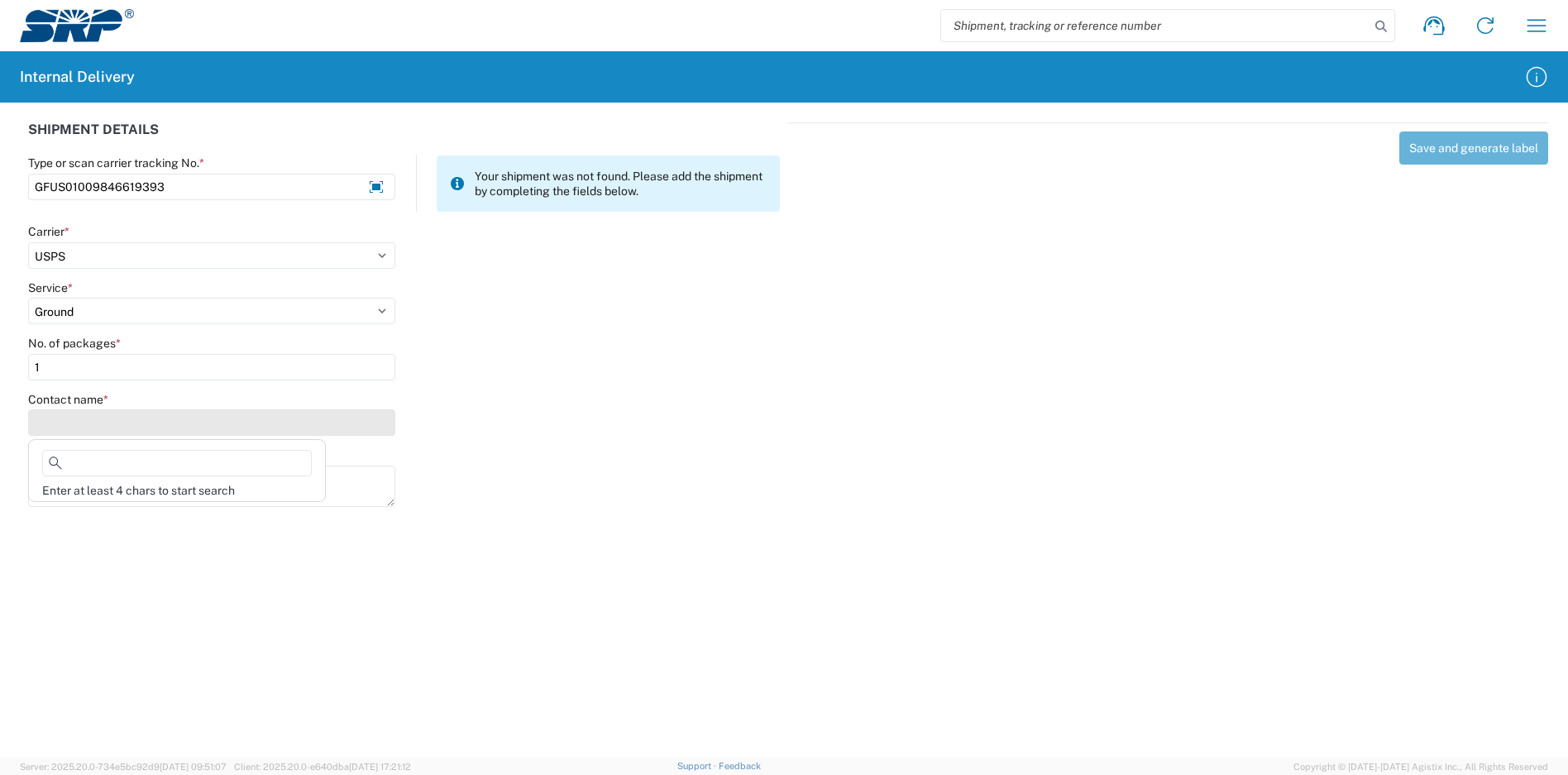
click at [99, 424] on input "Contact name *" at bounding box center [212, 422] width 367 height 27
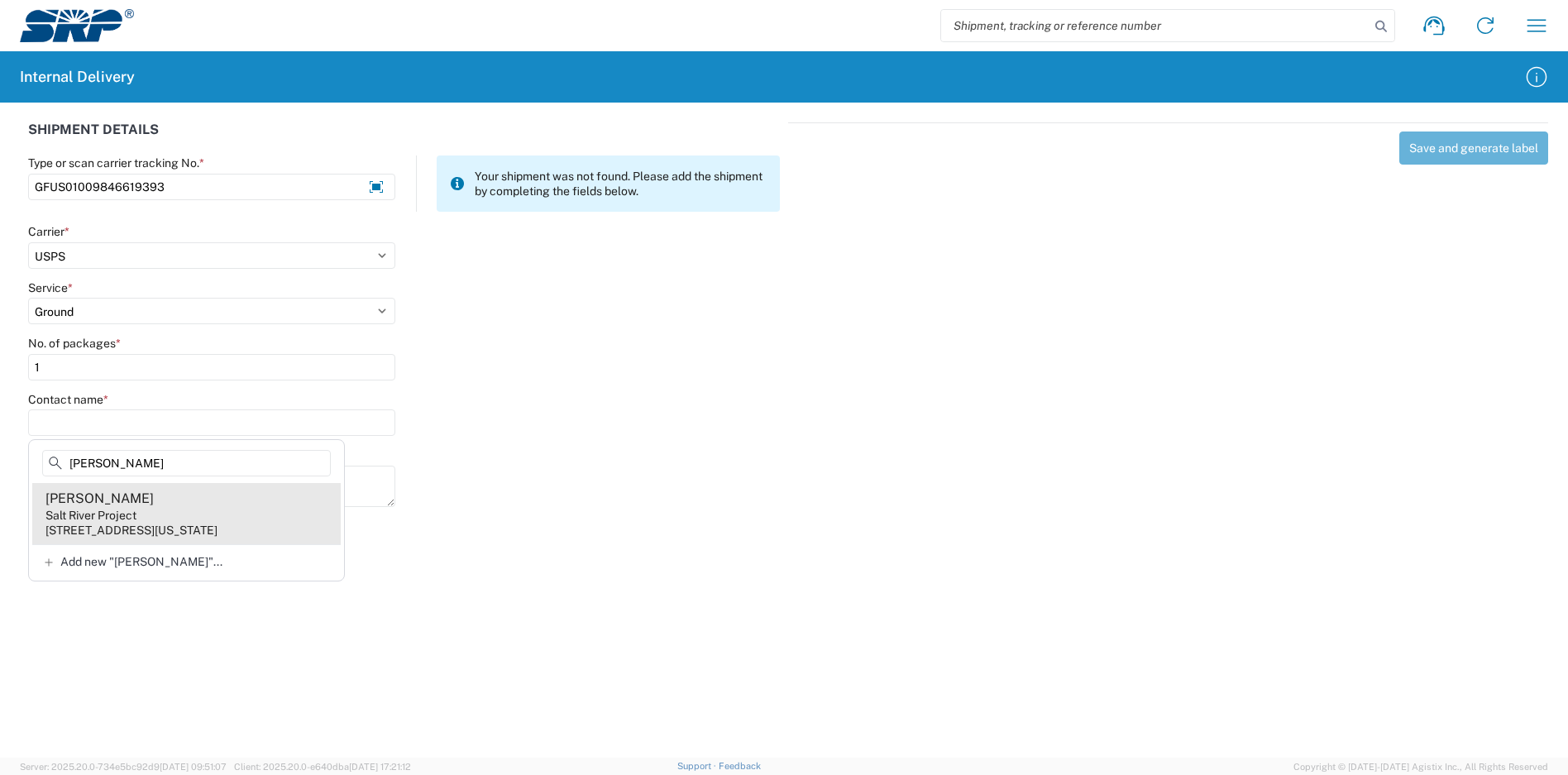
type input "[PERSON_NAME]"
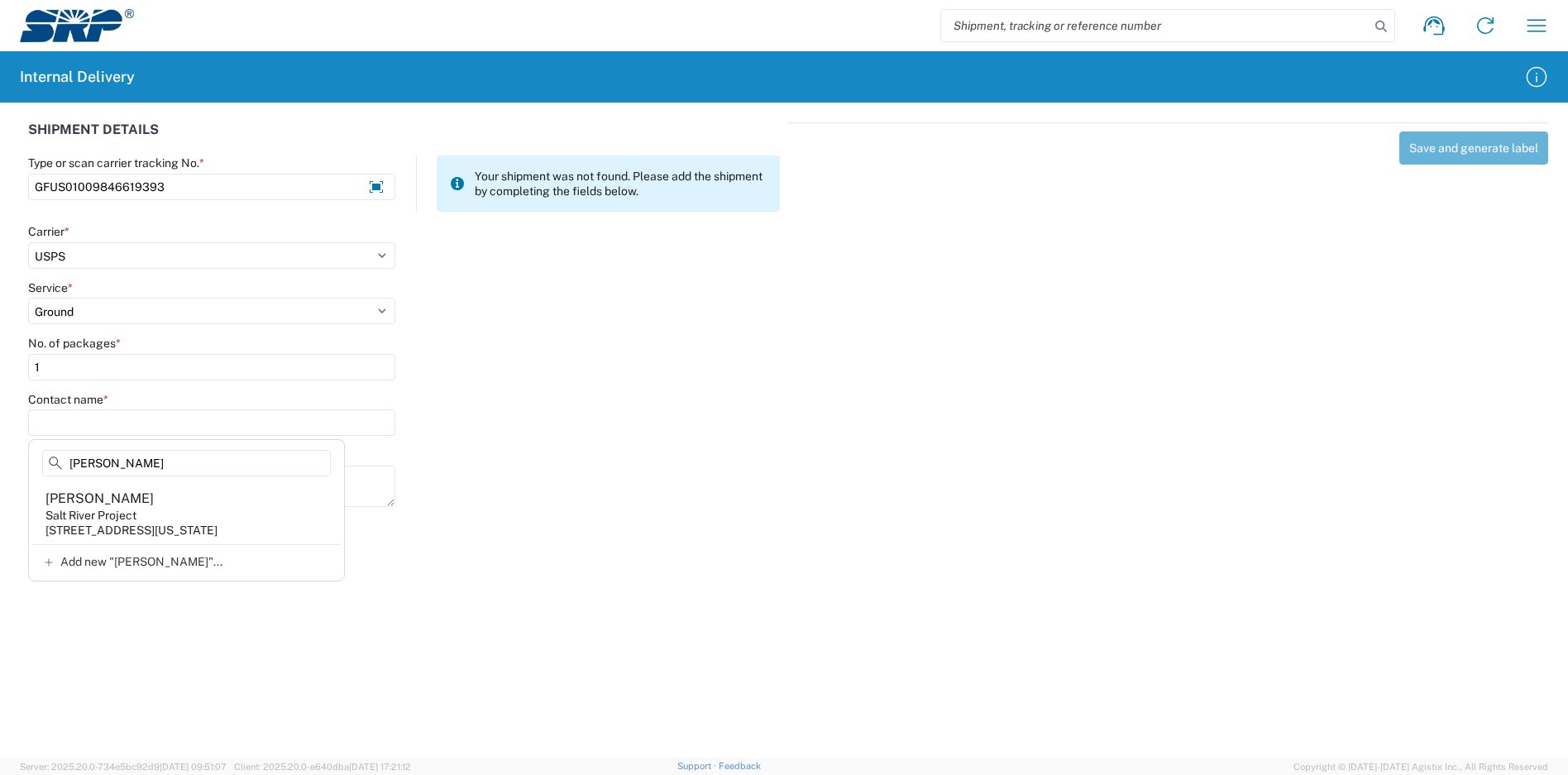
click at [159, 512] on agx-address-suggestion-item "[PERSON_NAME] Salt River Project [STREET_ADDRESS][US_STATE]" at bounding box center [186, 513] width 309 height 61
type input "[PERSON_NAME]"
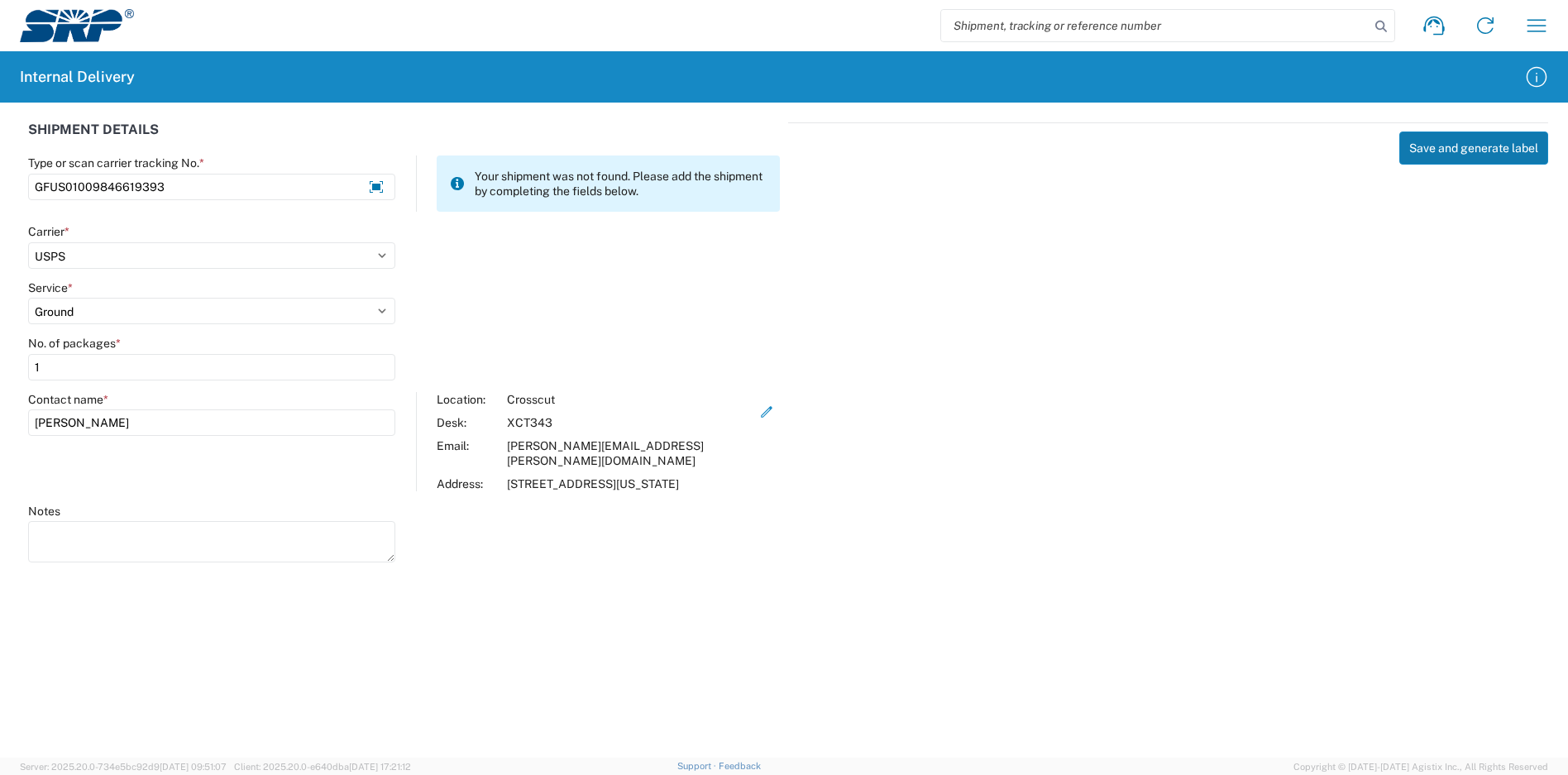
click at [1466, 153] on button "Save and generate label" at bounding box center [1473, 148] width 149 height 33
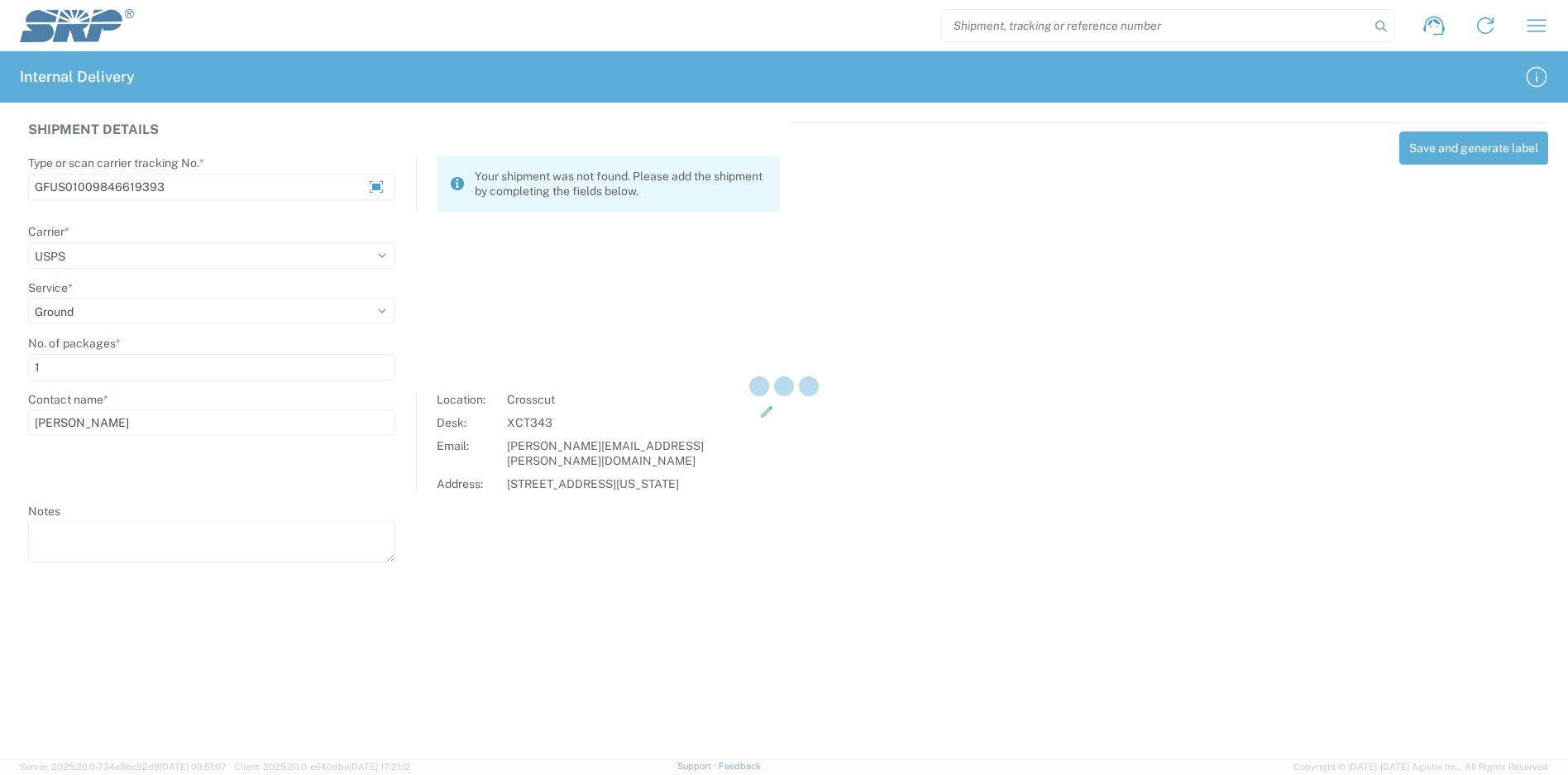
select select
